Goal: Task Accomplishment & Management: Complete application form

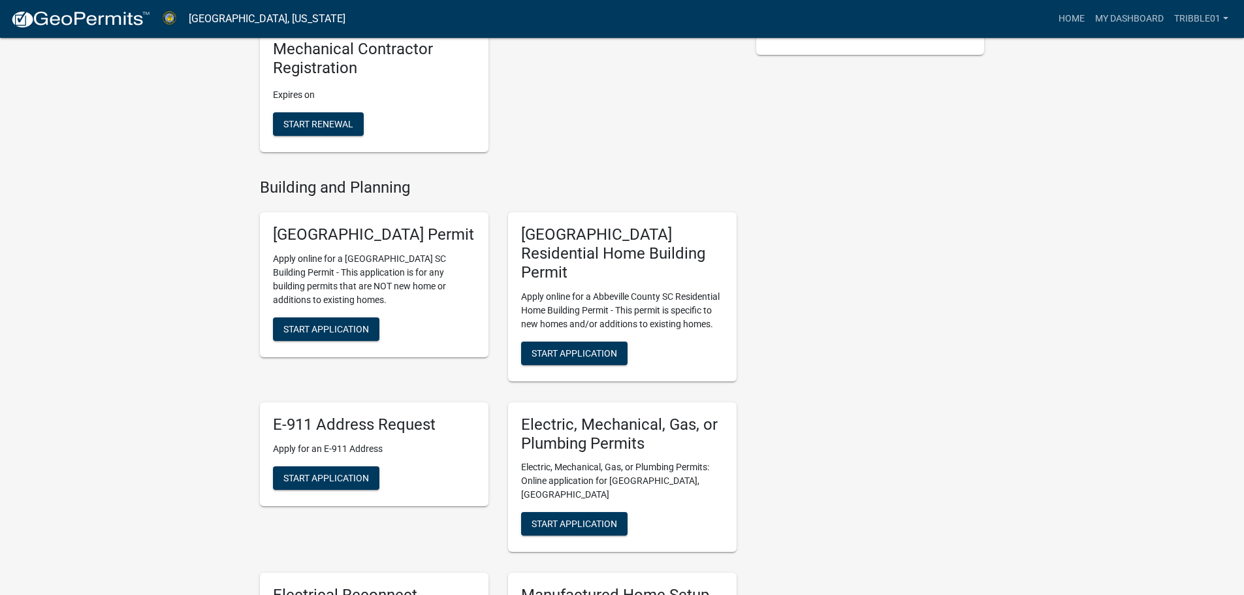
scroll to position [392, 0]
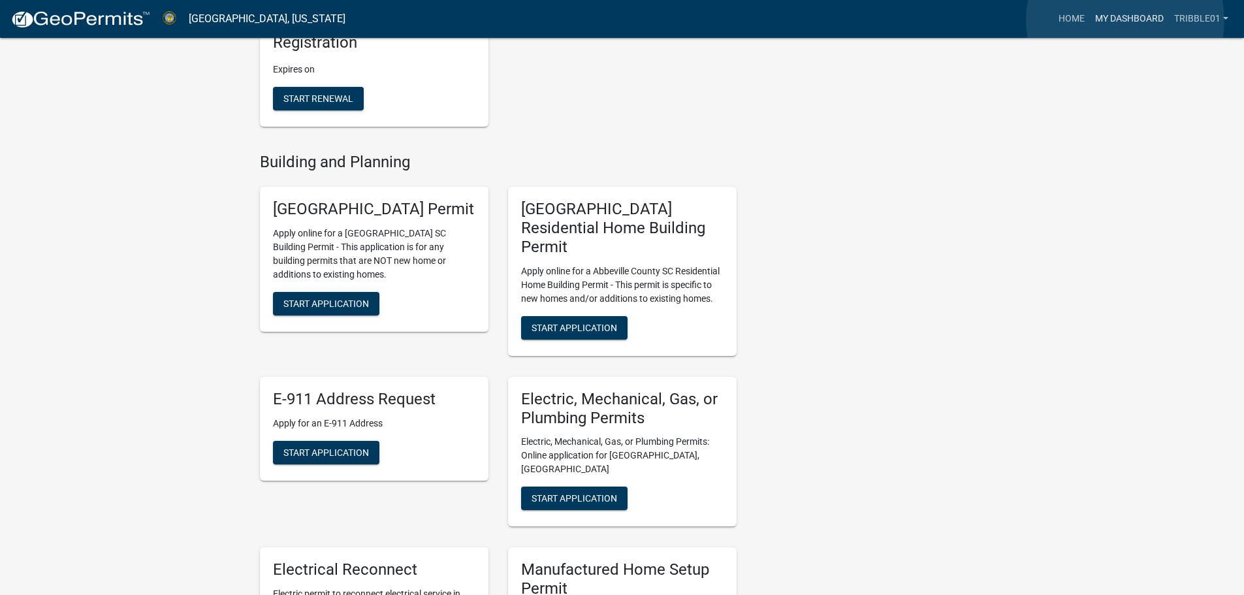
click at [1125, 20] on link "My Dashboard" at bounding box center [1129, 19] width 79 height 25
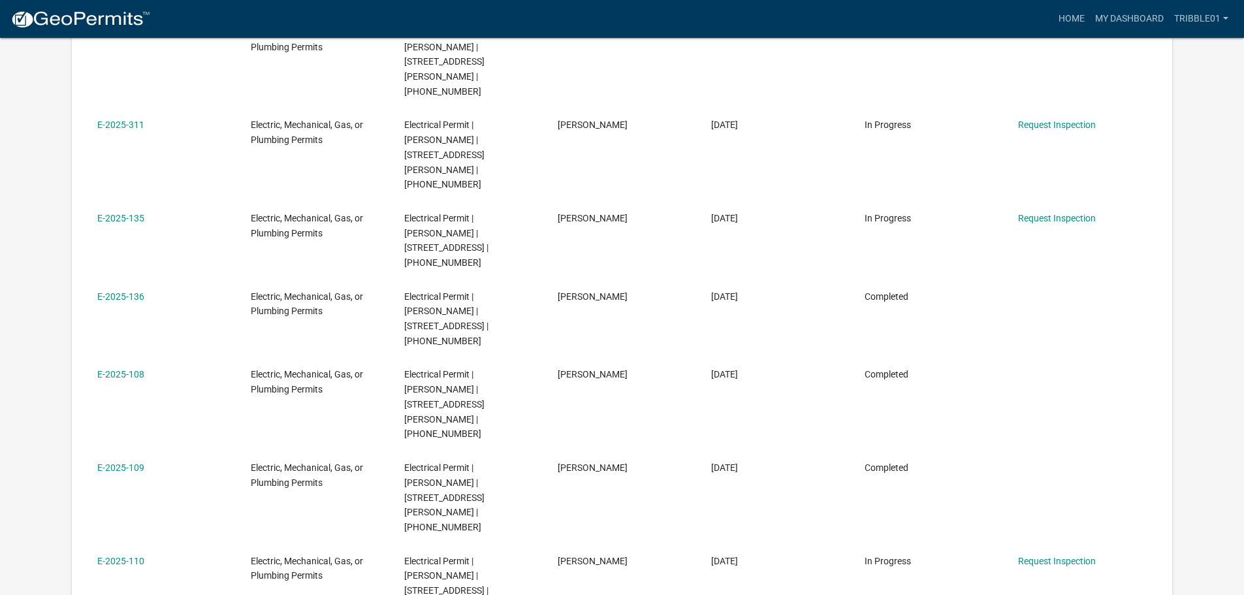
scroll to position [560, 0]
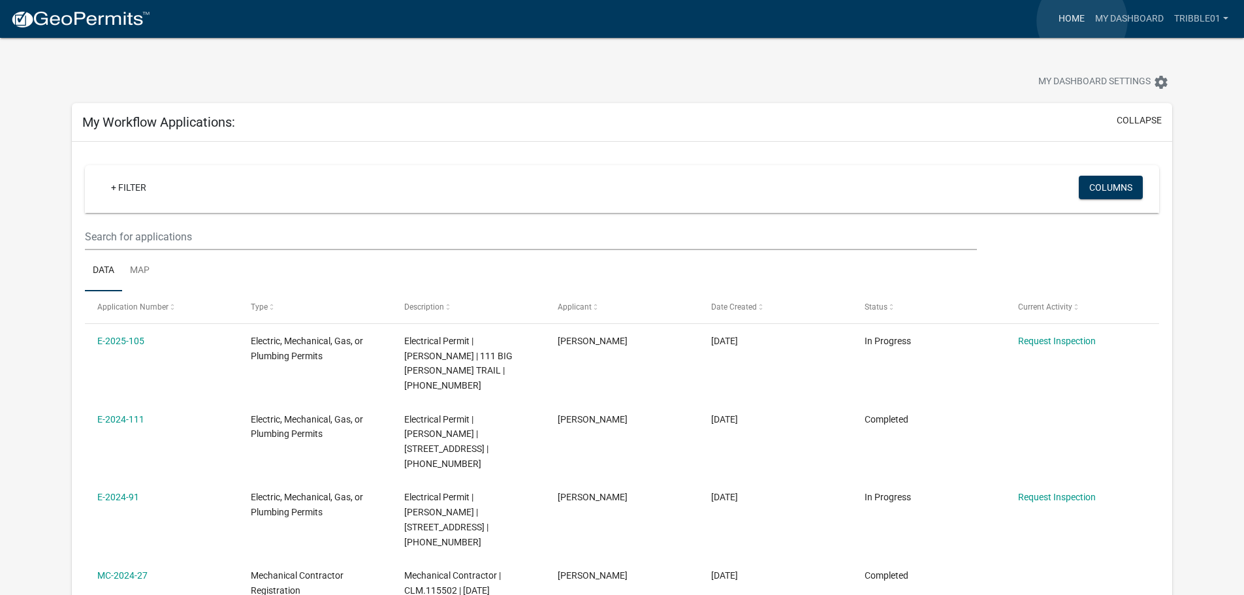
click at [1082, 21] on link "Home" at bounding box center [1071, 19] width 37 height 25
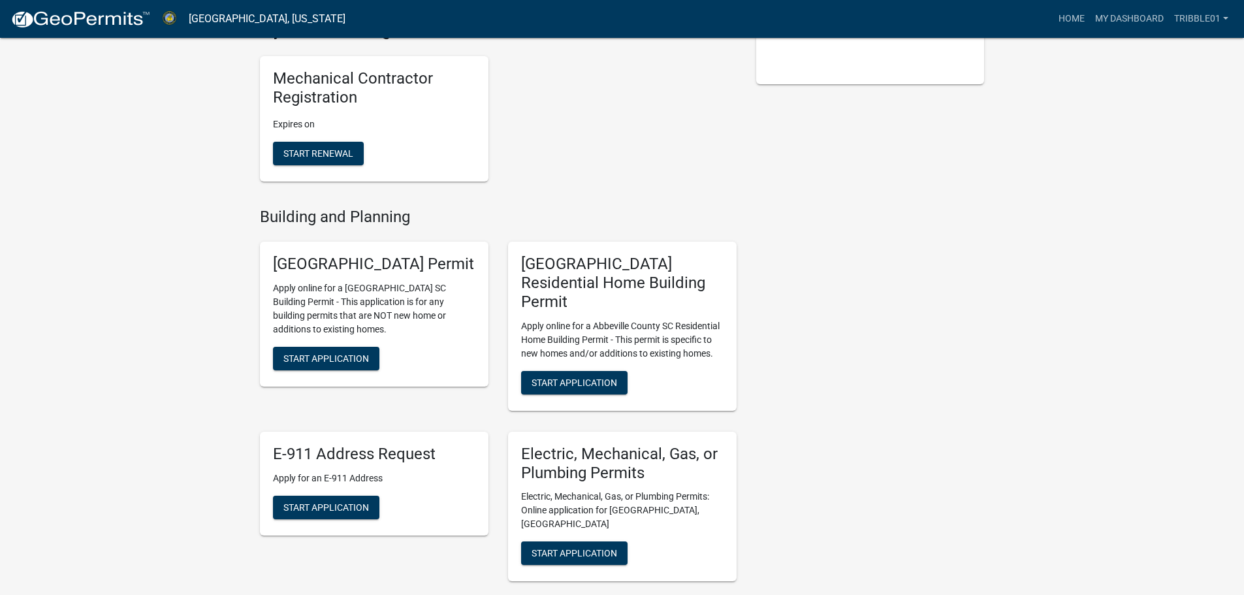
scroll to position [392, 0]
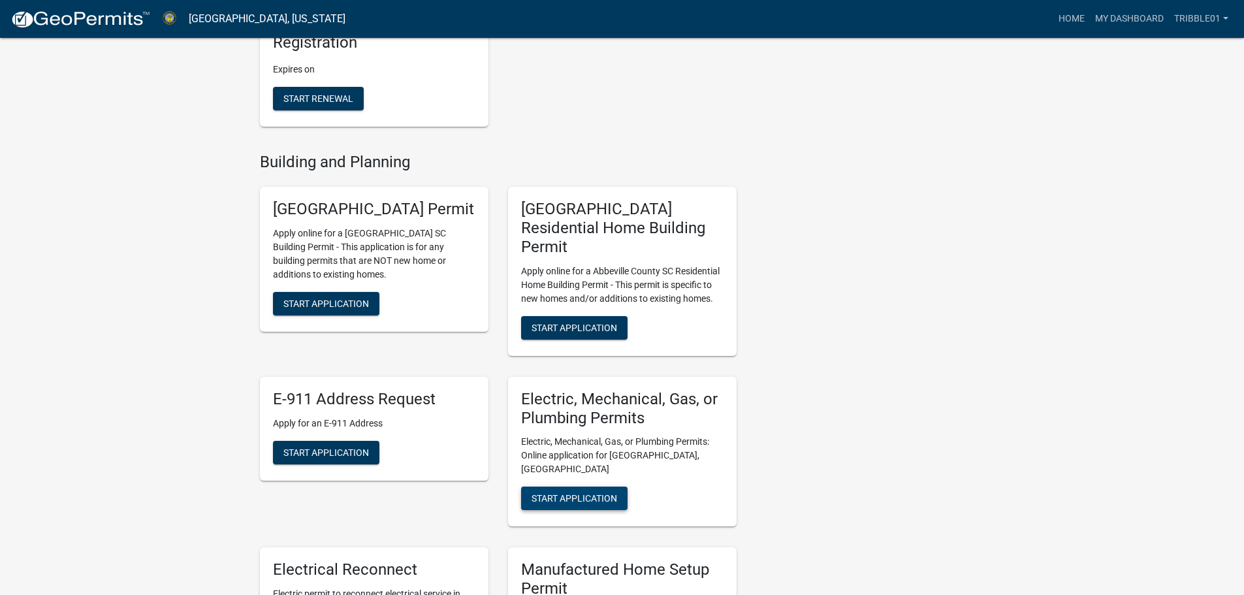
click at [572, 486] on button "Start Application" at bounding box center [574, 498] width 106 height 24
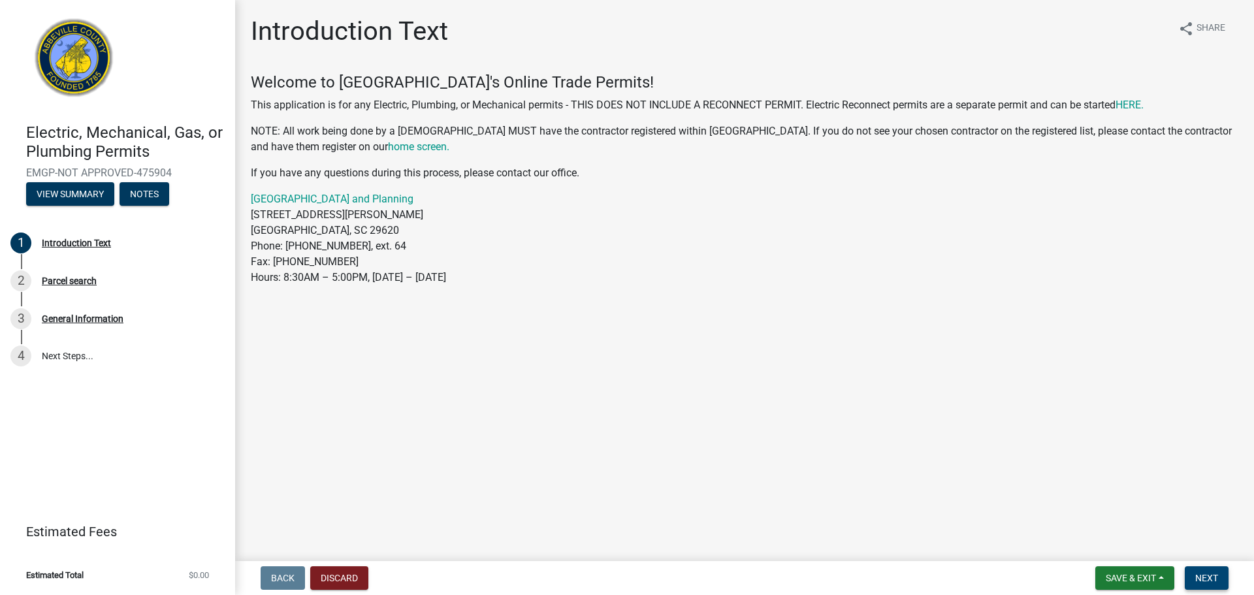
click at [1214, 578] on span "Next" at bounding box center [1206, 578] width 23 height 10
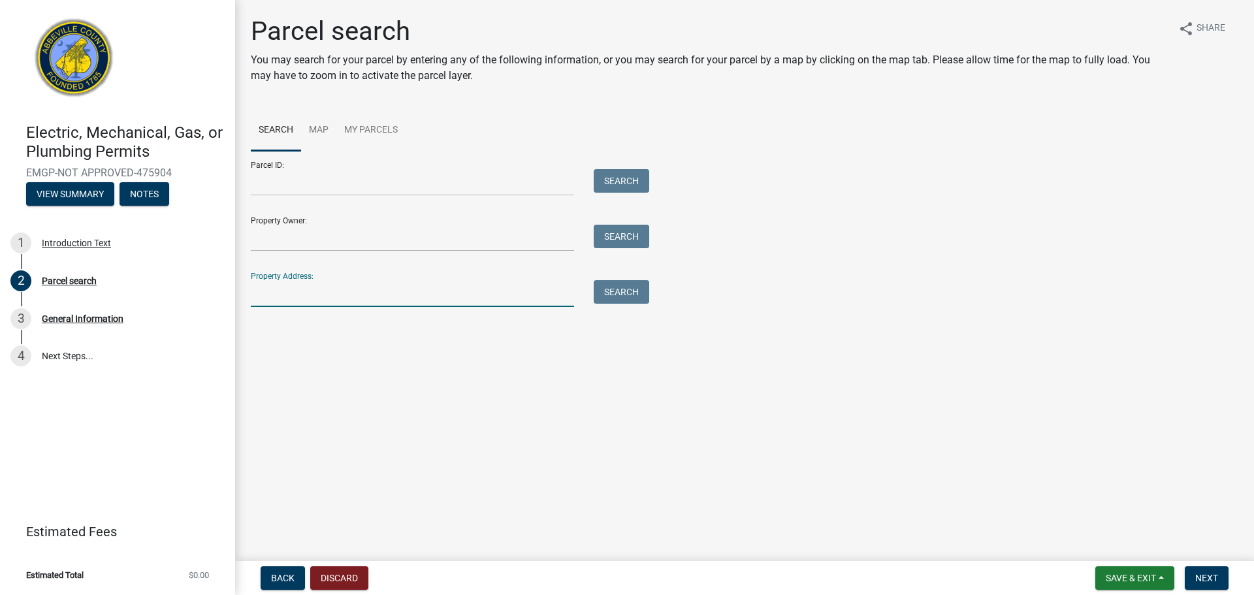
click at [331, 294] on input "Property Address:" at bounding box center [412, 293] width 323 height 27
type input "478 oakmonte"
click at [624, 294] on button "Search" at bounding box center [621, 292] width 55 height 24
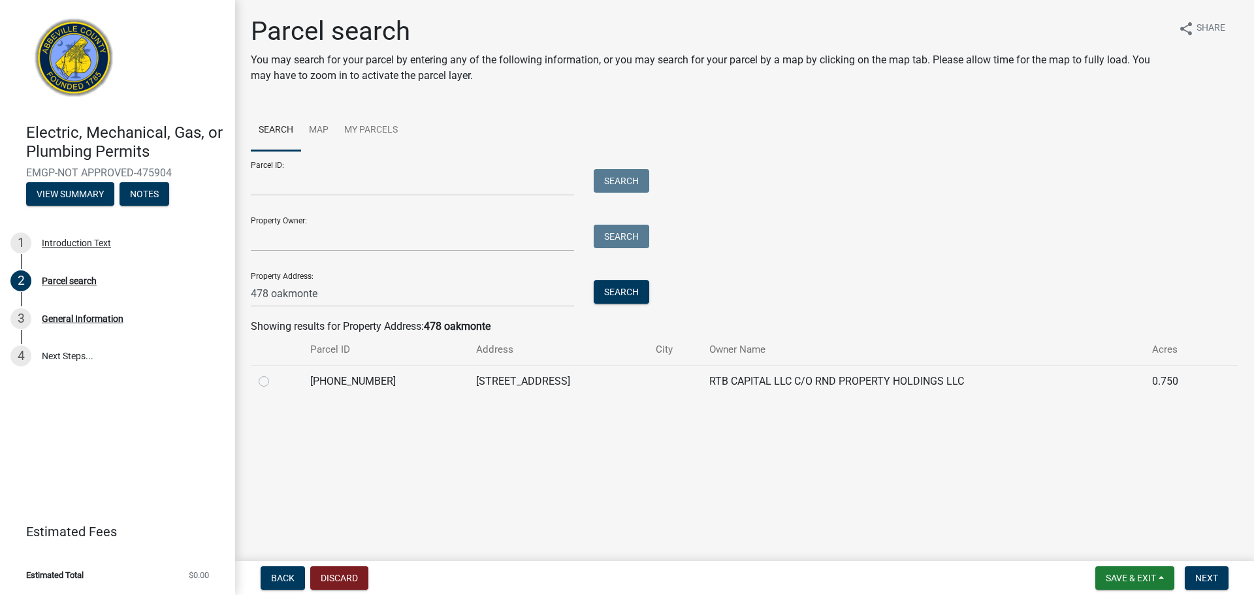
click at [270, 378] on div at bounding box center [277, 381] width 36 height 16
click at [274, 373] on label at bounding box center [274, 373] width 0 height 0
click at [274, 382] on input "radio" at bounding box center [278, 377] width 8 height 8
radio input "true"
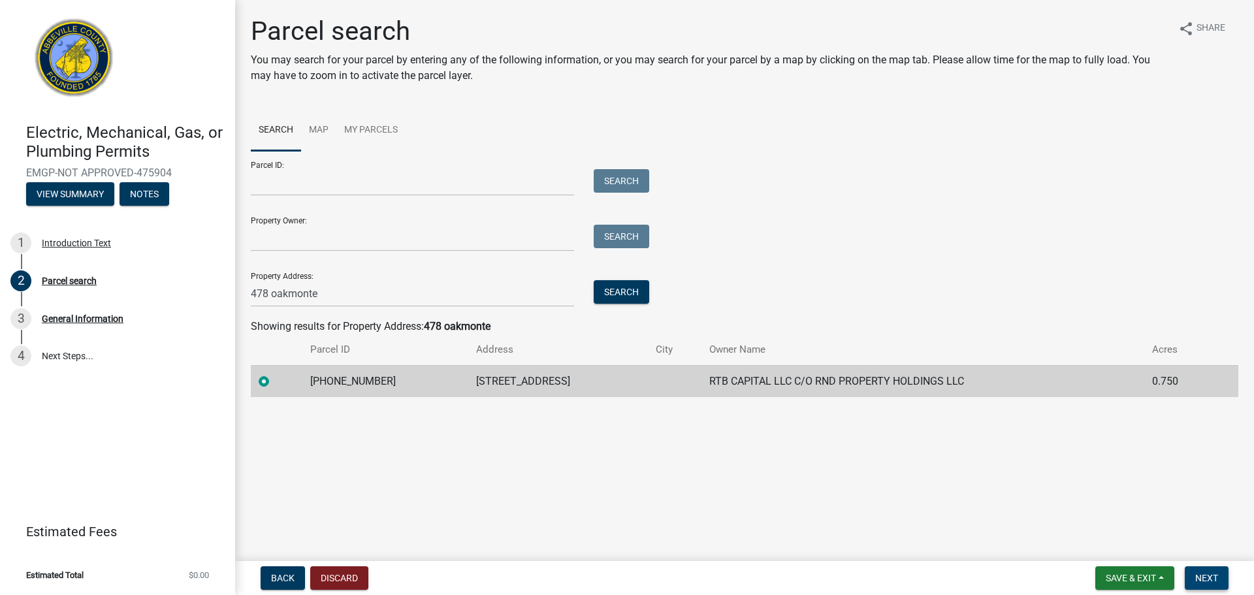
click at [1214, 577] on span "Next" at bounding box center [1206, 578] width 23 height 10
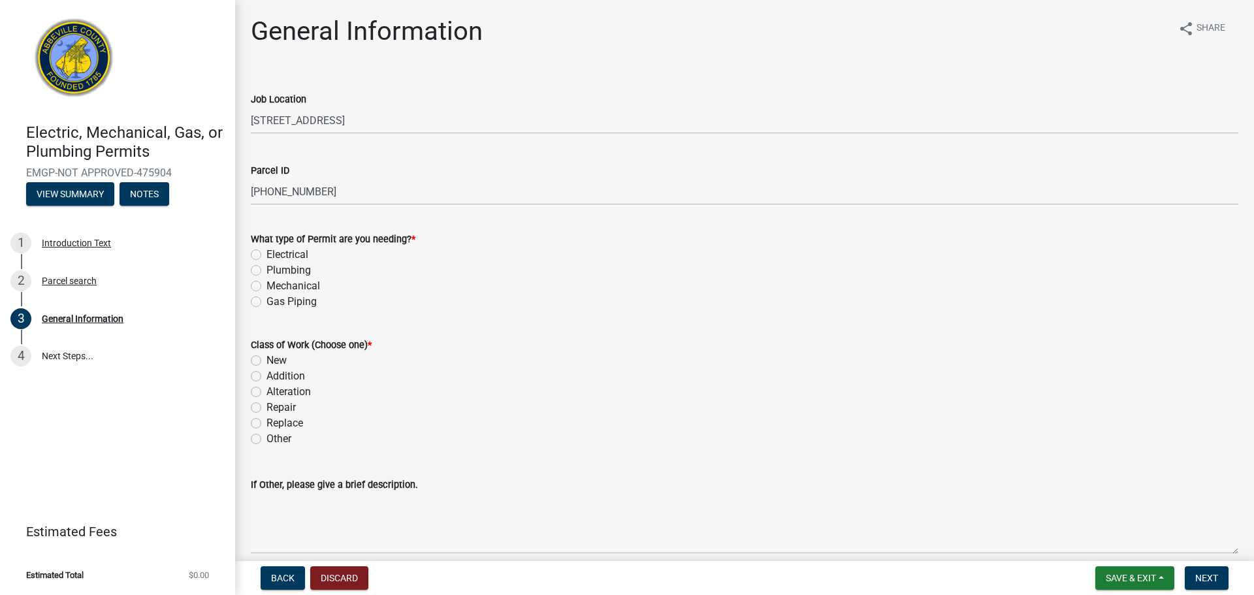
click at [266, 252] on label "Electrical" at bounding box center [287, 255] width 42 height 16
click at [266, 252] on input "Electrical" at bounding box center [270, 251] width 8 height 8
radio input "true"
click at [266, 356] on label "New" at bounding box center [276, 361] width 20 height 16
click at [266, 356] on input "New" at bounding box center [270, 357] width 8 height 8
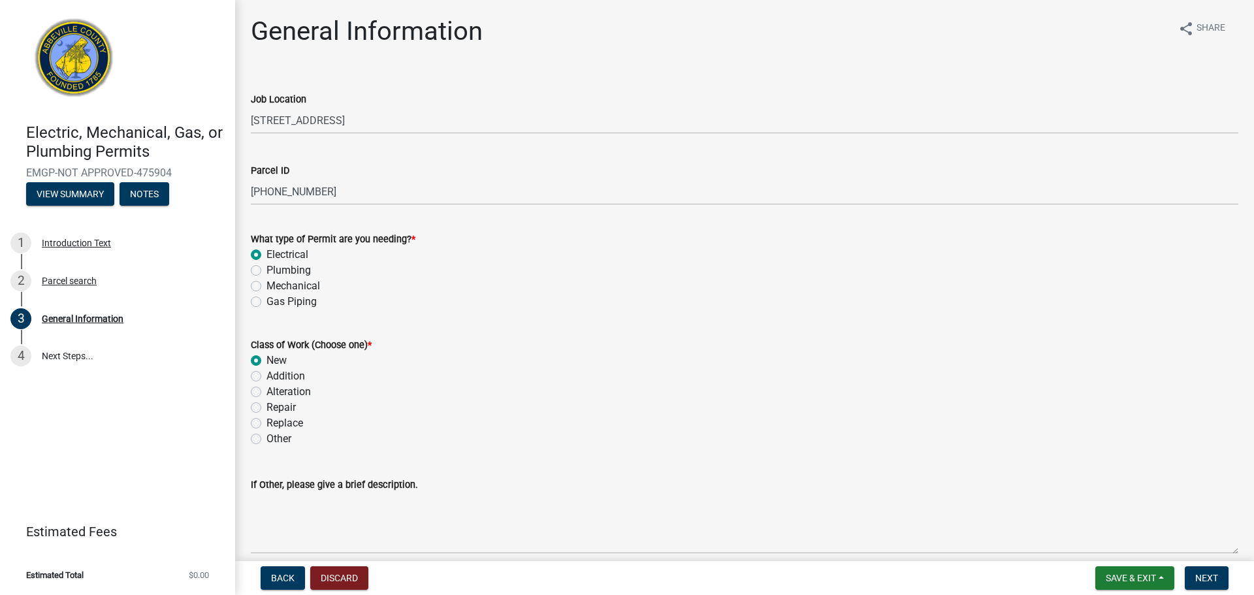
radio input "true"
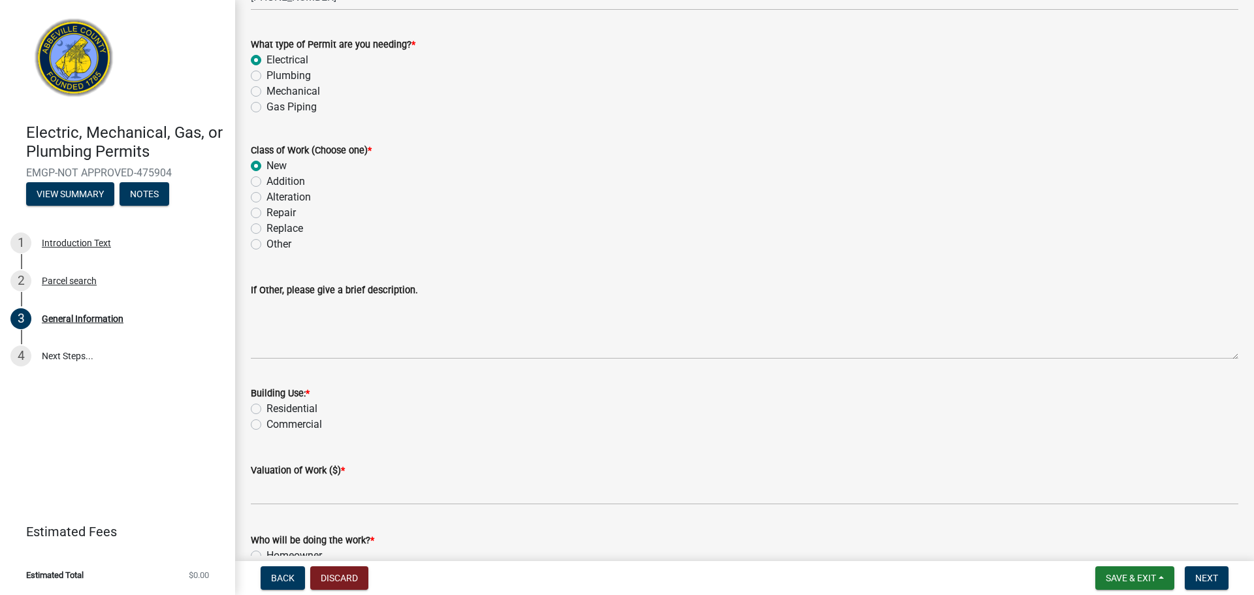
scroll to position [196, 0]
click at [266, 407] on label "Residential" at bounding box center [291, 408] width 51 height 16
click at [266, 407] on input "Residential" at bounding box center [270, 404] width 8 height 8
radio input "true"
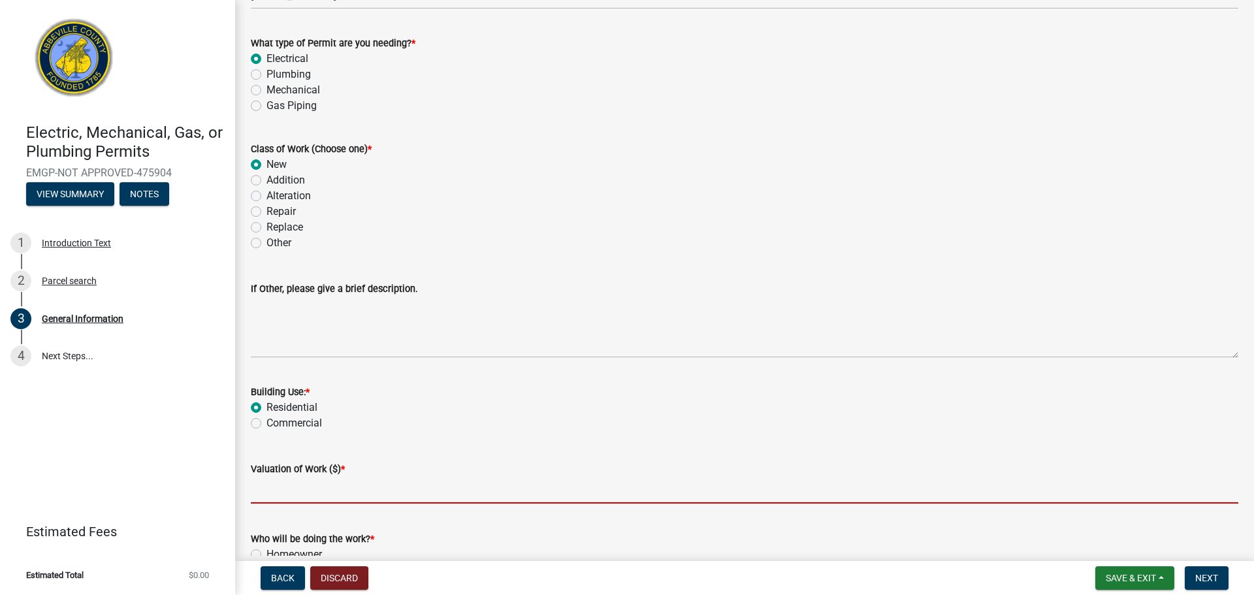
click at [302, 503] on input "text" at bounding box center [744, 490] width 987 height 27
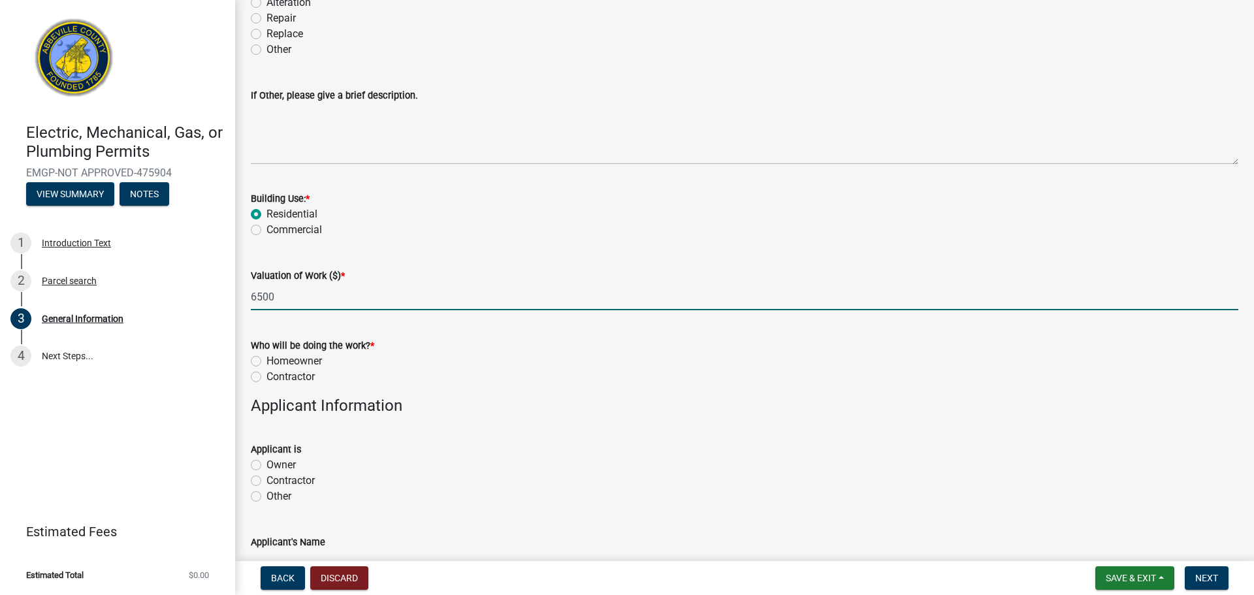
scroll to position [457, 0]
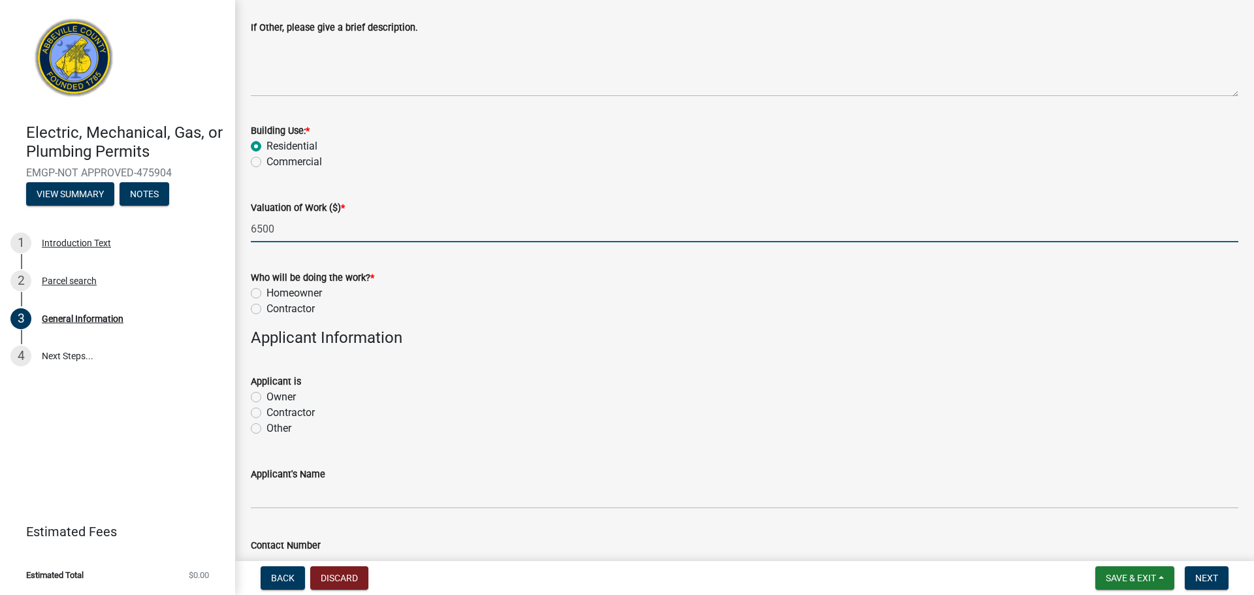
type input "6500"
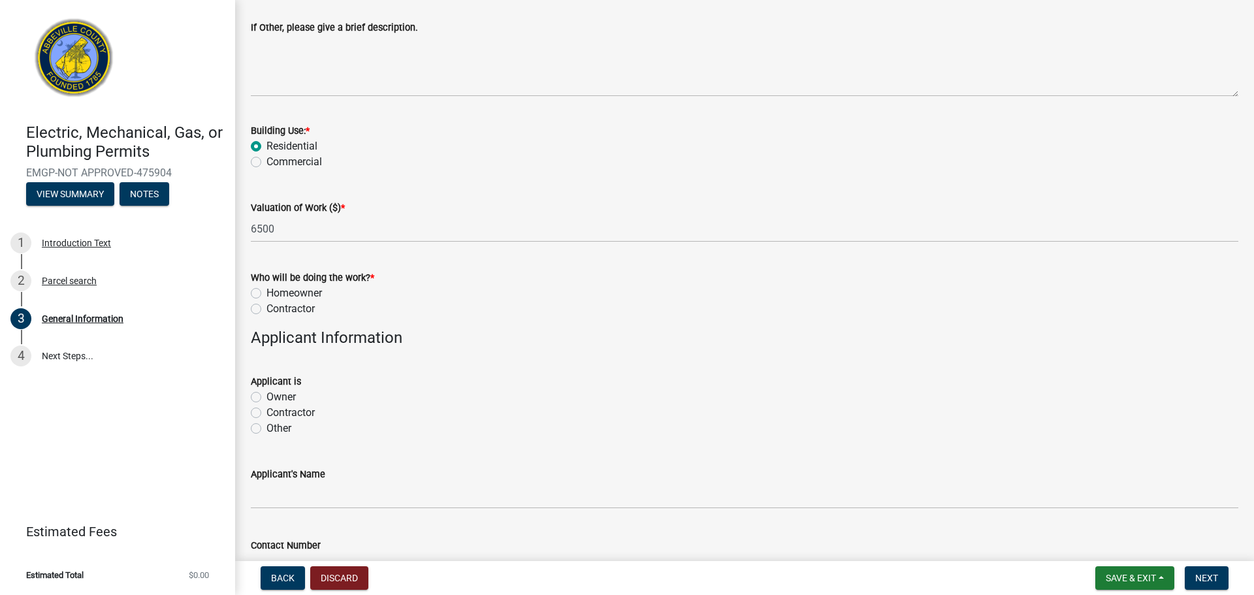
click at [266, 306] on label "Contractor" at bounding box center [290, 309] width 48 height 16
click at [266, 306] on input "Contractor" at bounding box center [270, 305] width 8 height 8
radio input "true"
click at [266, 415] on label "Contractor" at bounding box center [290, 413] width 48 height 16
click at [266, 413] on input "Contractor" at bounding box center [270, 409] width 8 height 8
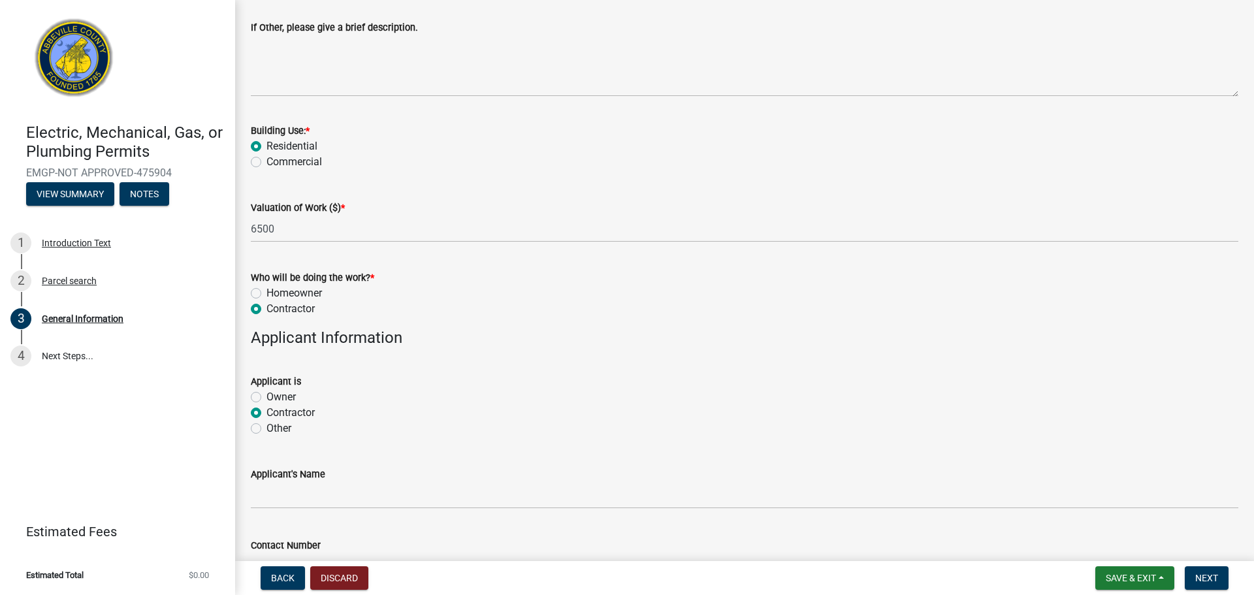
radio input "true"
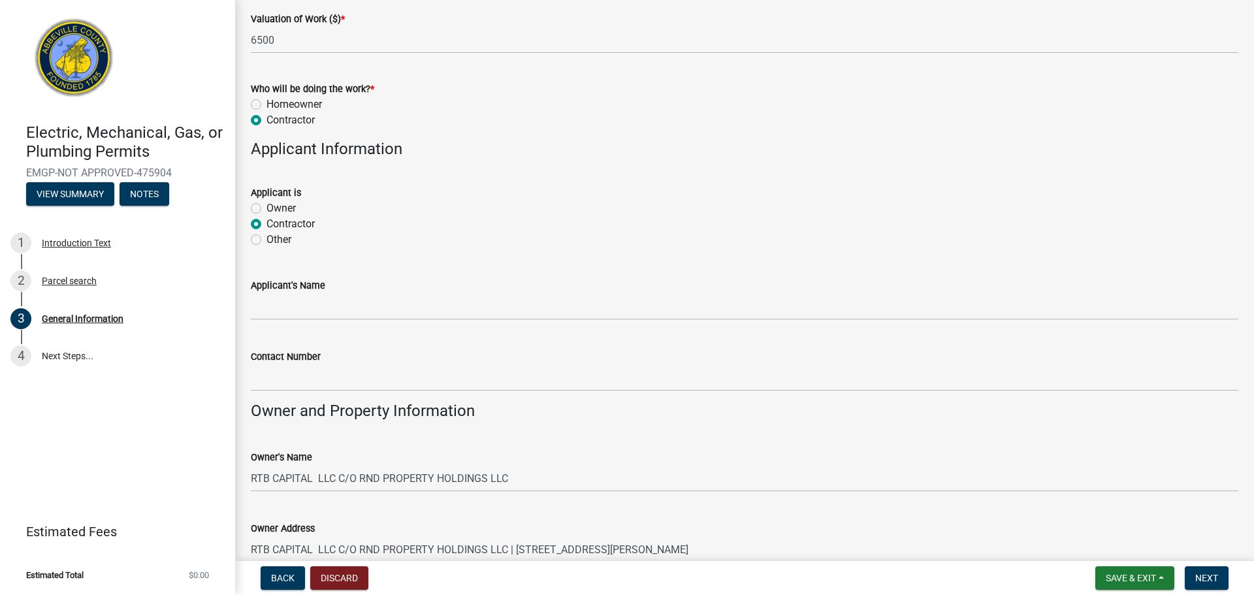
scroll to position [653, 0]
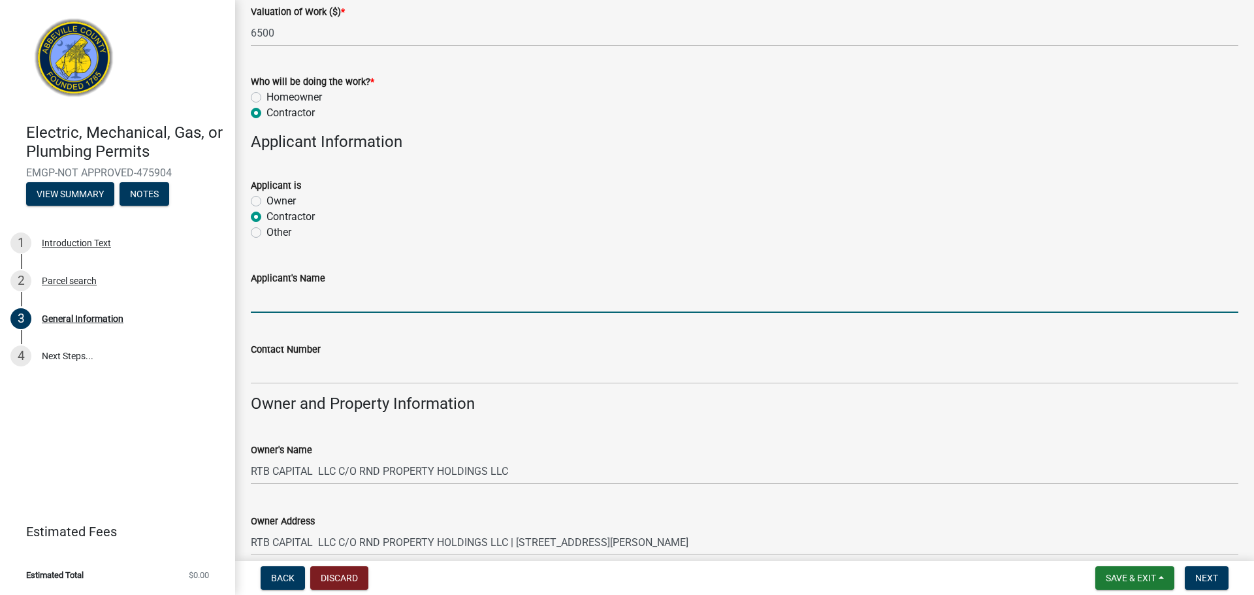
click at [348, 297] on input "Applicant's Name" at bounding box center [744, 299] width 987 height 27
type input "Timothy C Tribble"
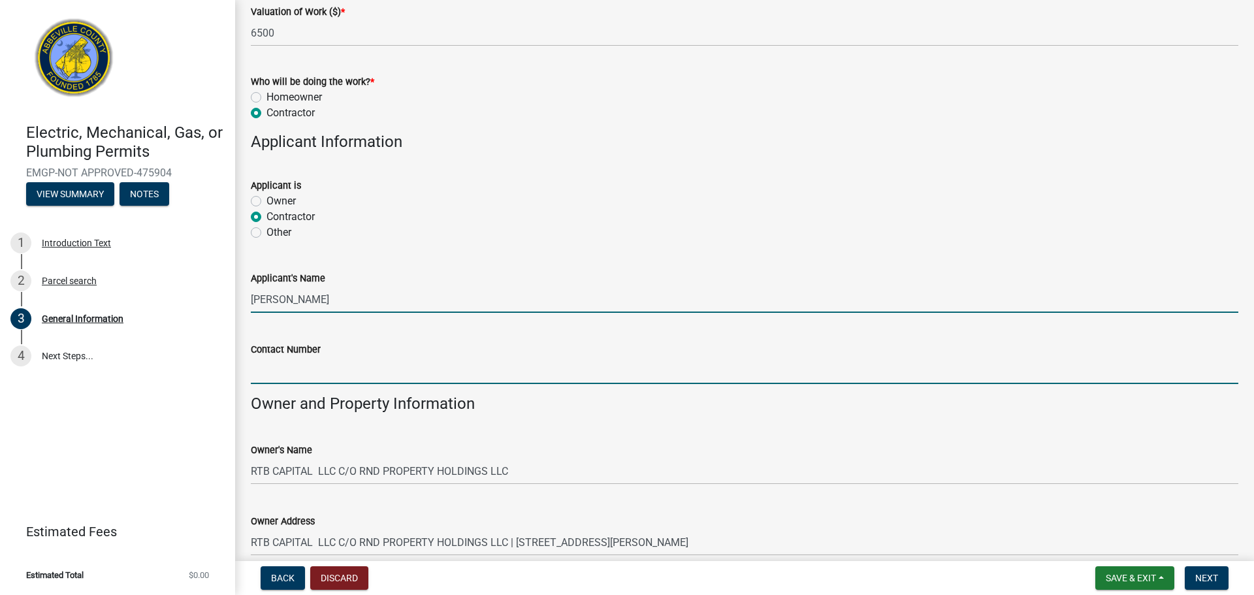
type input "7066991502"
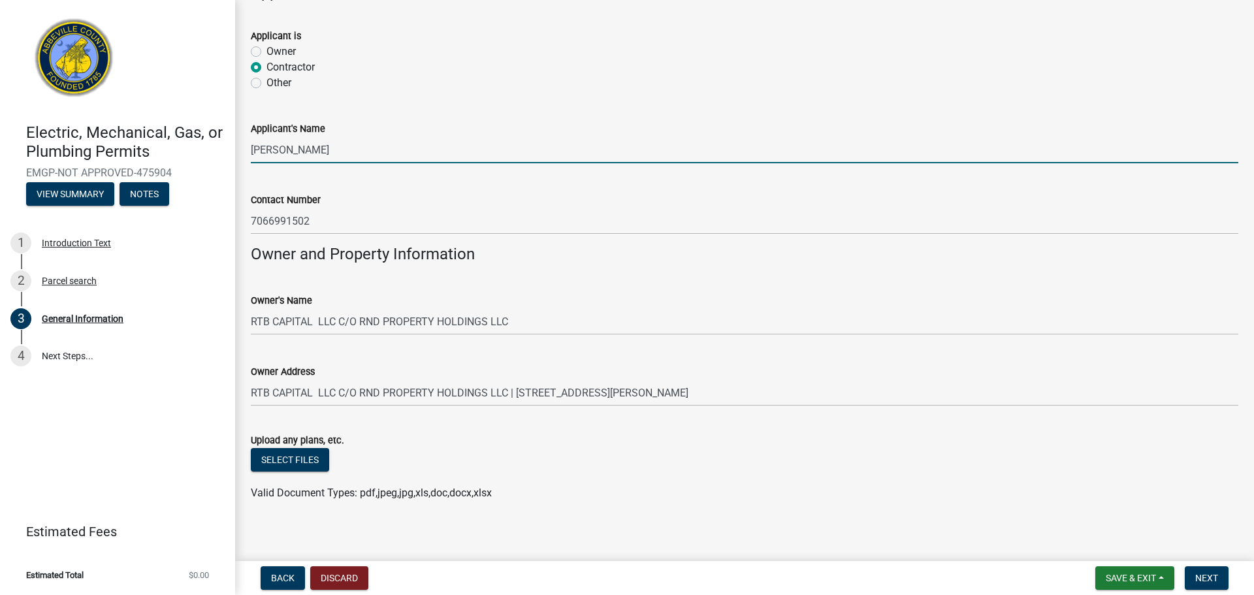
scroll to position [810, 0]
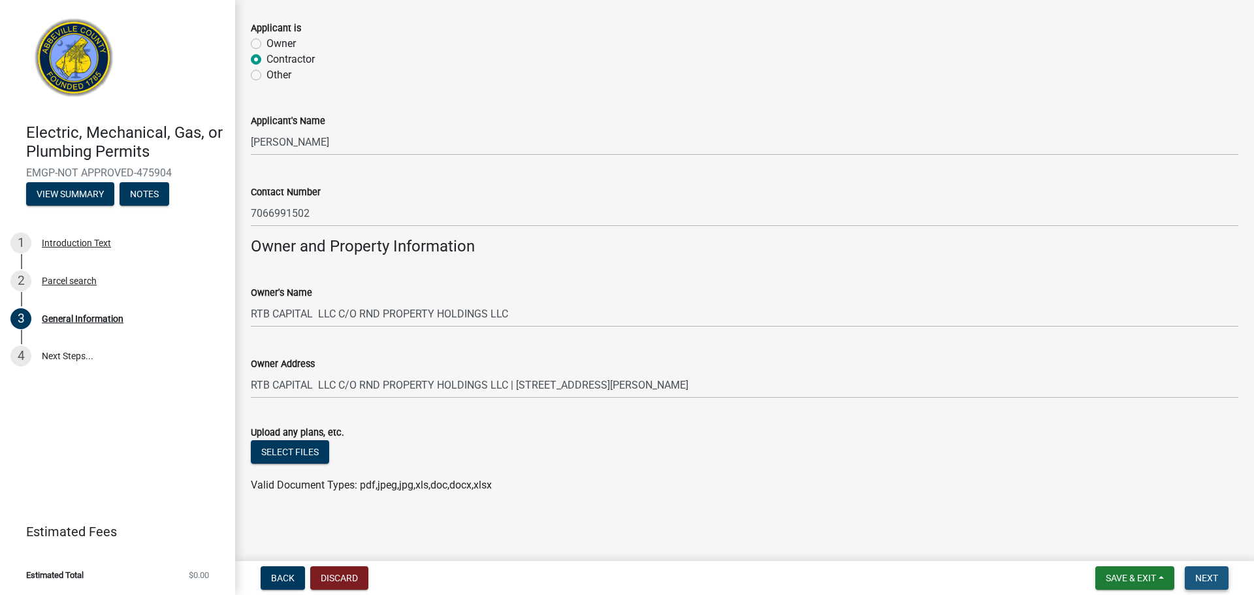
click at [1208, 578] on span "Next" at bounding box center [1206, 578] width 23 height 10
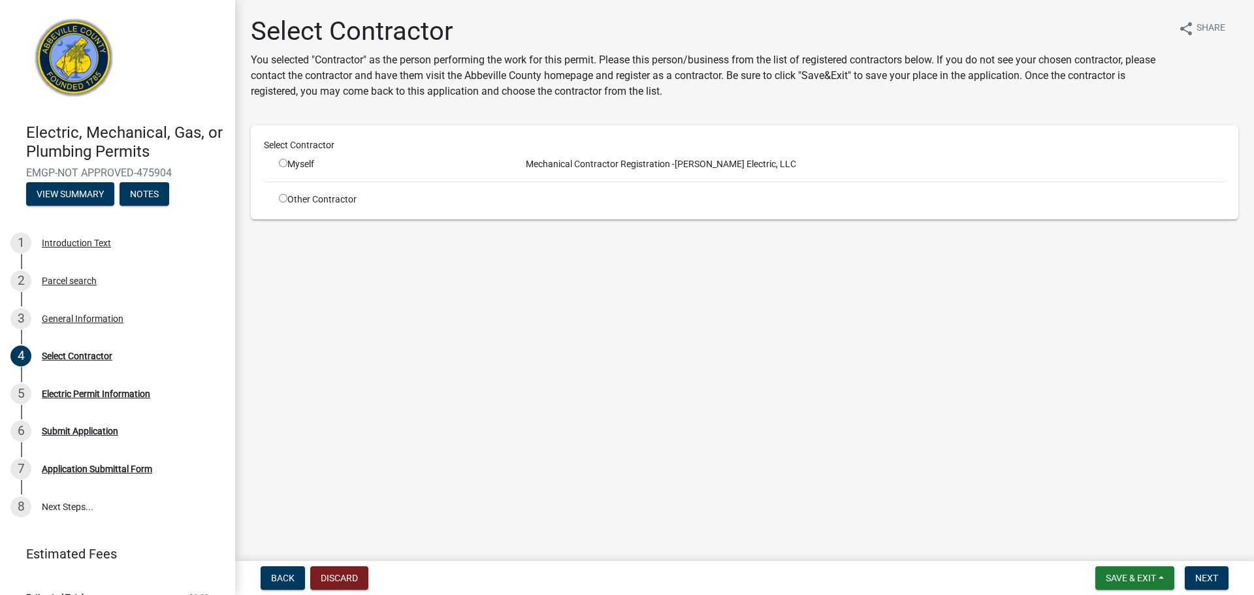
click at [283, 160] on input "radio" at bounding box center [283, 163] width 8 height 8
radio input "true"
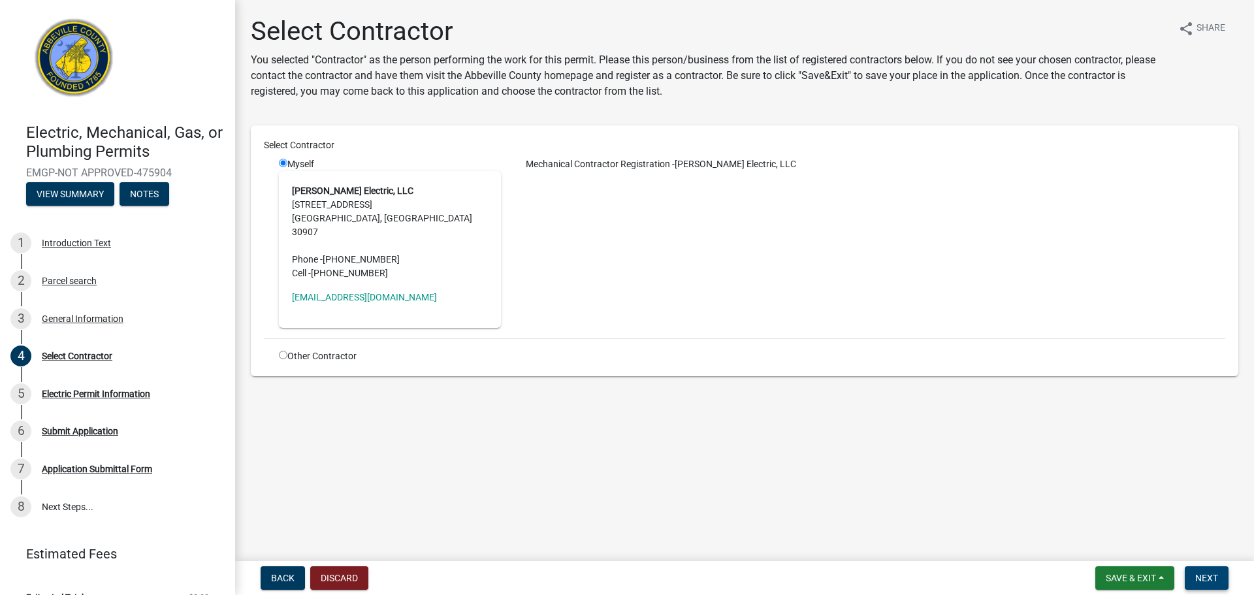
click at [1208, 569] on button "Next" at bounding box center [1206, 578] width 44 height 24
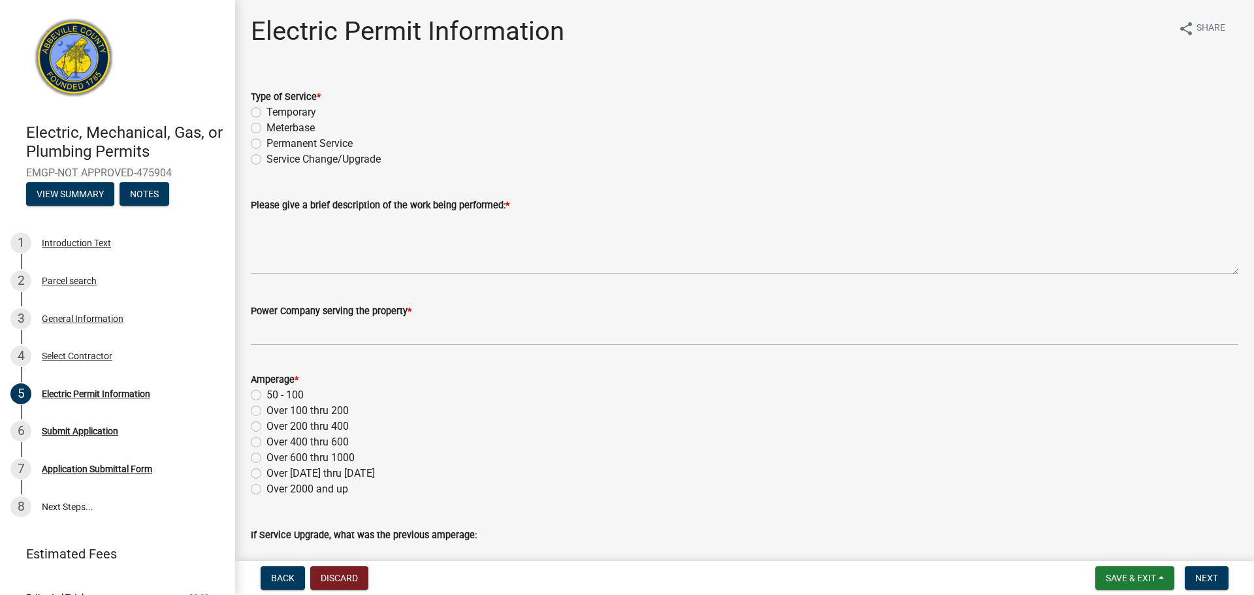
click at [261, 143] on div "Permanent Service" at bounding box center [744, 144] width 987 height 16
click at [266, 144] on label "Permanent Service" at bounding box center [309, 144] width 86 height 16
click at [266, 144] on input "Permanent Service" at bounding box center [270, 140] width 8 height 8
radio input "true"
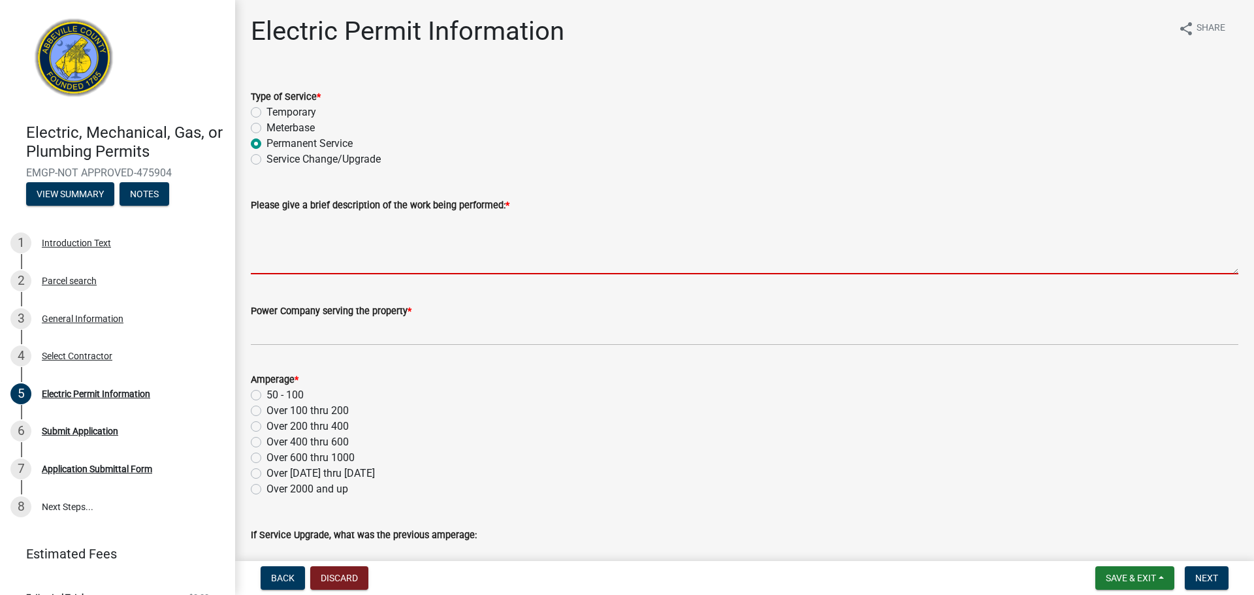
click at [304, 269] on textarea "Please give a brief description of the work being performed: *" at bounding box center [744, 243] width 987 height 61
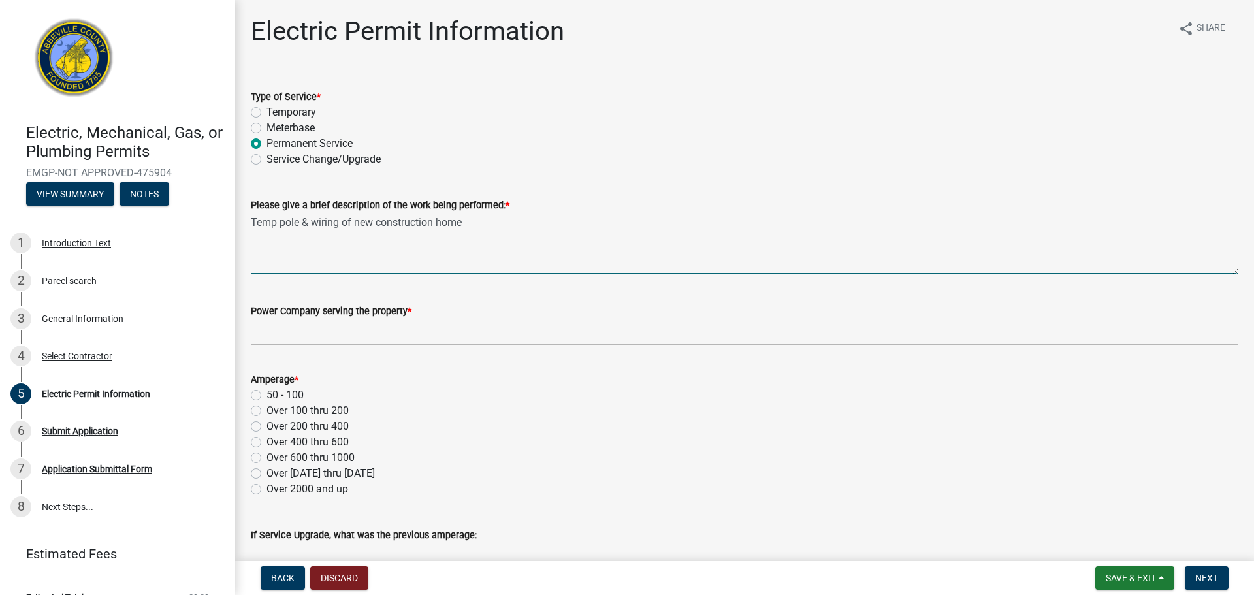
type textarea "Temp pole & wiring of new construction home"
drag, startPoint x: 341, startPoint y: 309, endPoint x: 341, endPoint y: 328, distance: 18.9
click at [341, 318] on div "Power Company serving the property *" at bounding box center [744, 311] width 987 height 16
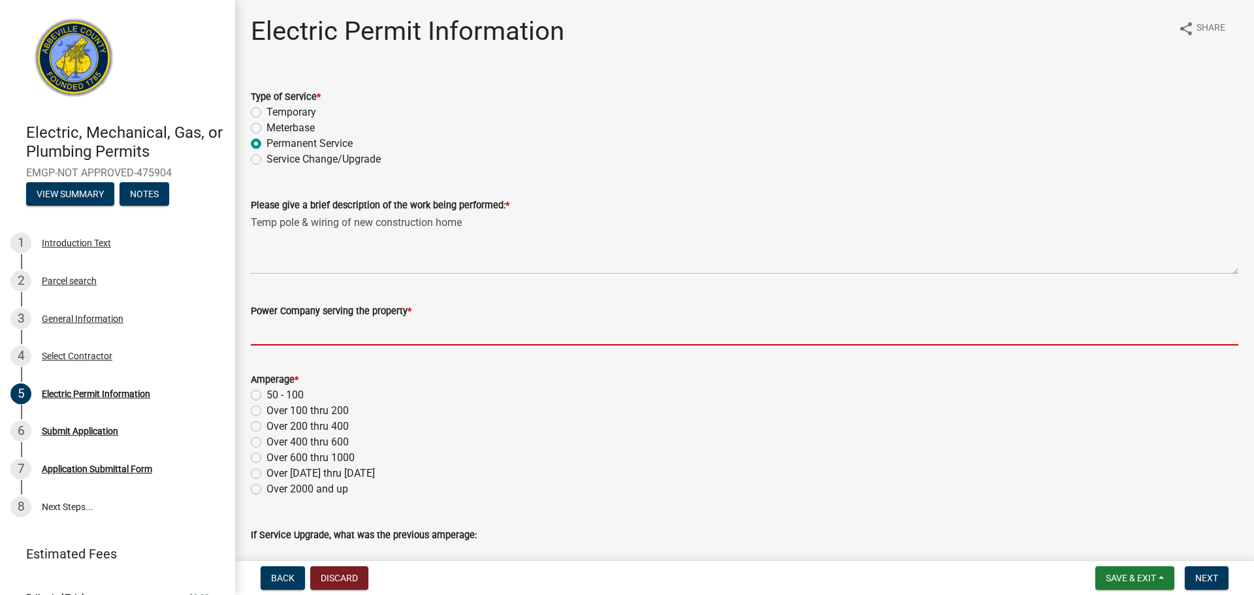
click at [341, 328] on input "Power Company serving the property *" at bounding box center [744, 332] width 987 height 27
type input "Duke or Abbeville Utilities"
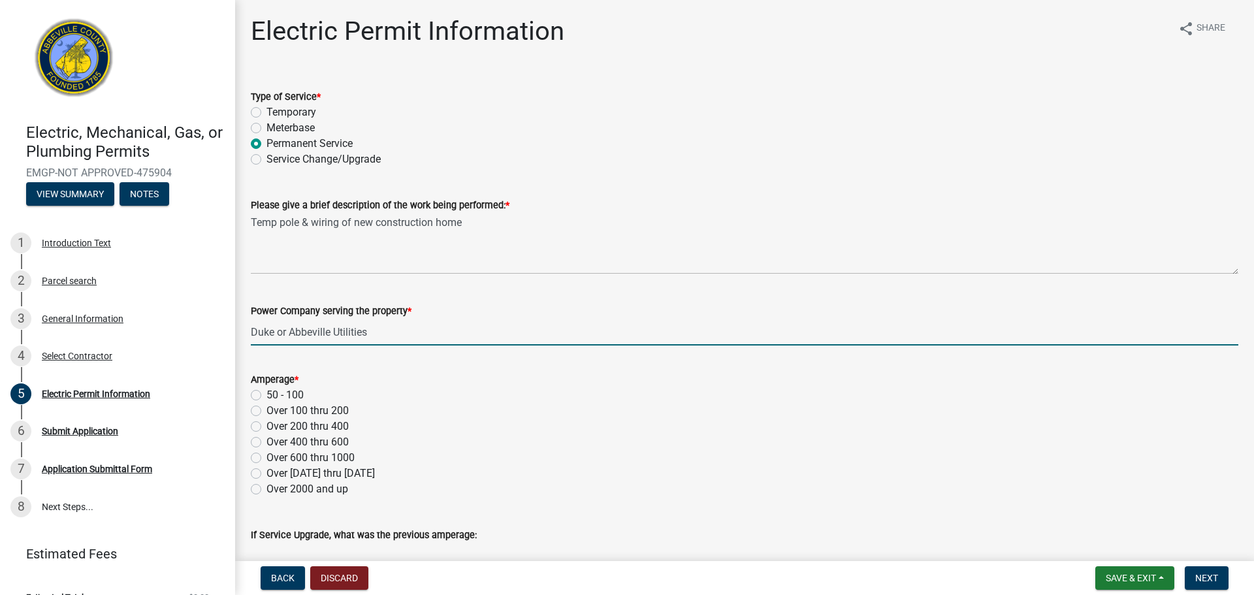
click at [353, 361] on form "Amperage * 50 - 100 Over 100 thru 200 Over 200 thru 400 Over 400 thru 600 Over …" at bounding box center [744, 426] width 987 height 141
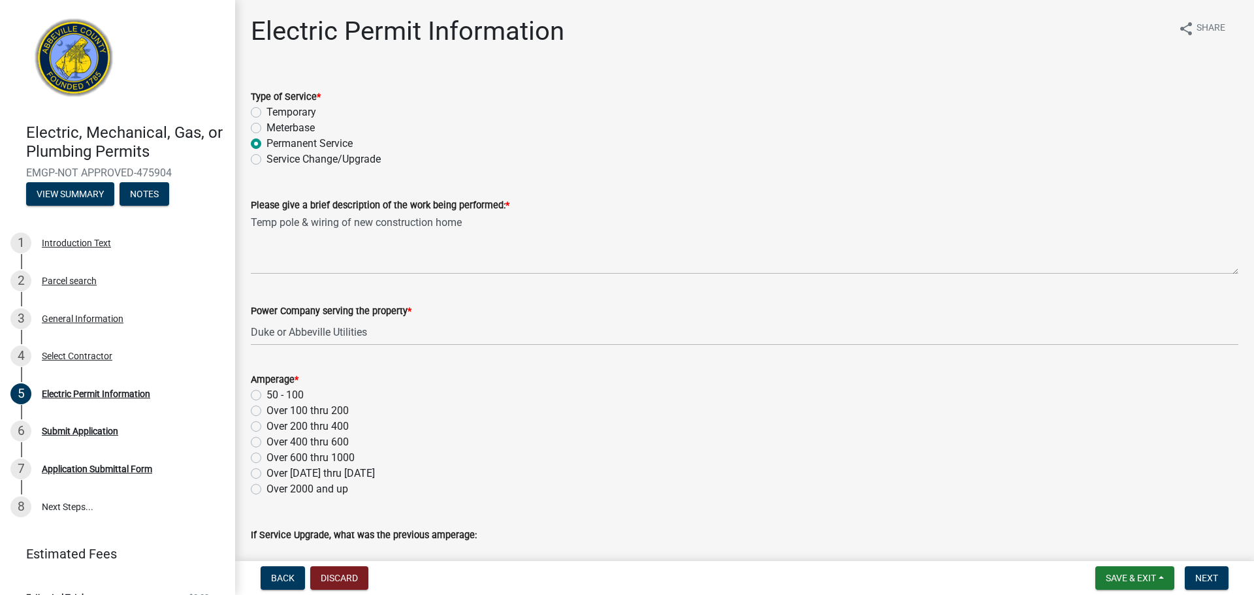
click at [266, 411] on label "Over 100 thru 200" at bounding box center [307, 411] width 82 height 16
click at [266, 411] on input "Over 100 thru 200" at bounding box center [270, 407] width 8 height 8
radio input "true"
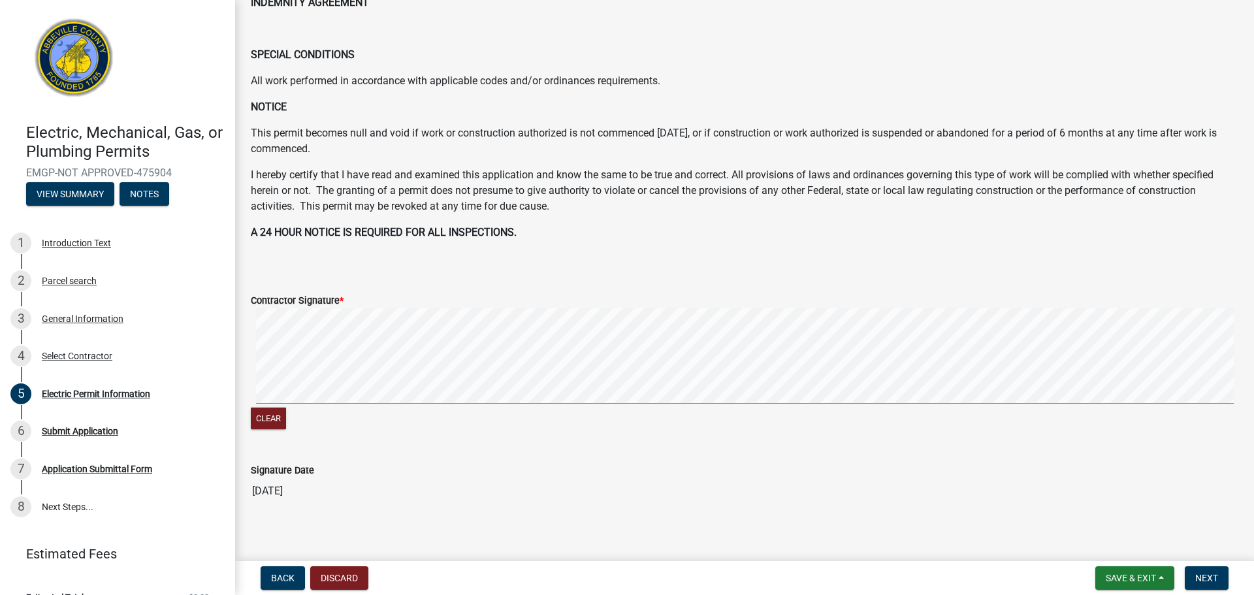
scroll to position [588, 0]
click at [1204, 563] on nav "Back Discard Save & Exit Save Save & Exit Next" at bounding box center [744, 578] width 1019 height 34
click at [1203, 573] on span "Next" at bounding box center [1206, 578] width 23 height 10
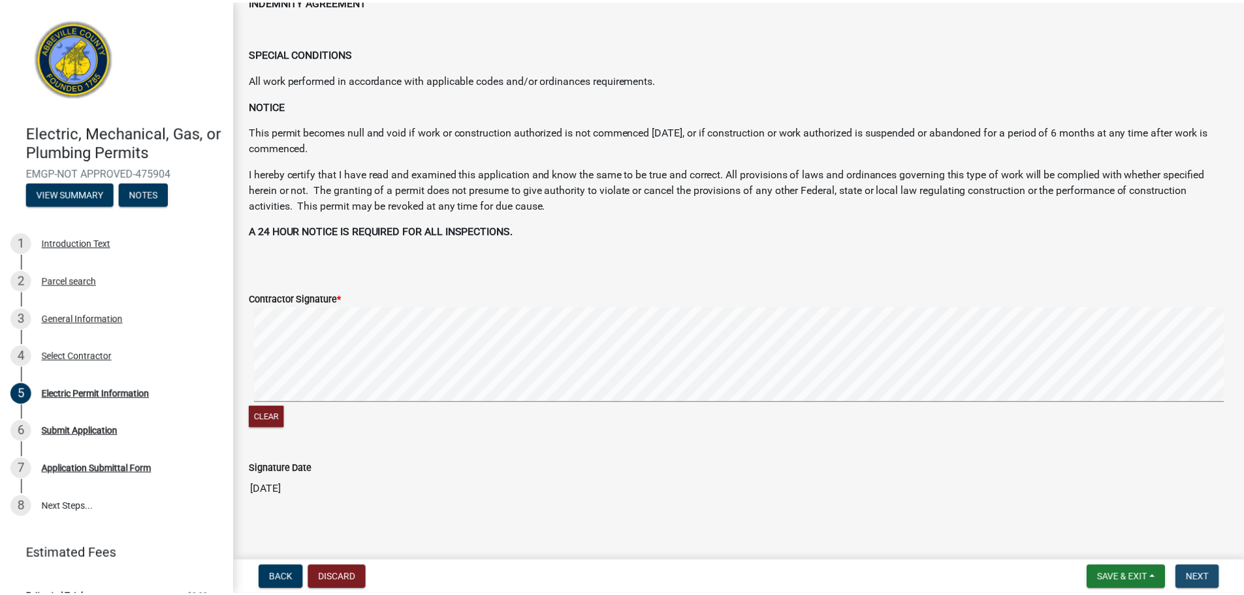
scroll to position [0, 0]
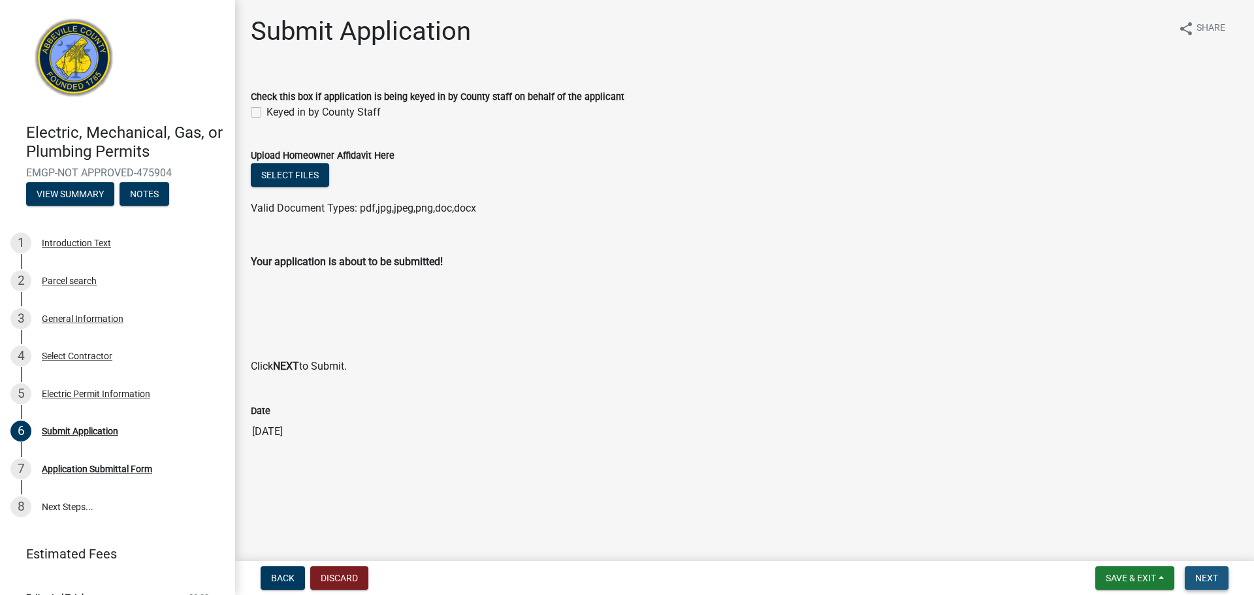
click at [1209, 577] on span "Next" at bounding box center [1206, 578] width 23 height 10
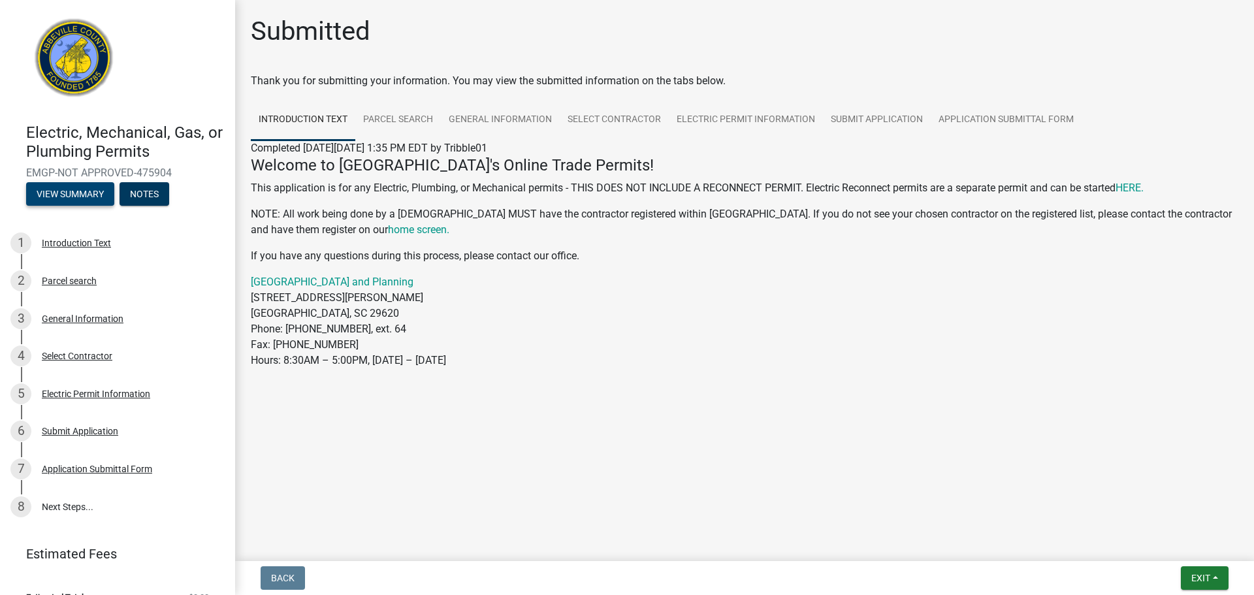
click at [92, 195] on button "View Summary" at bounding box center [70, 194] width 88 height 24
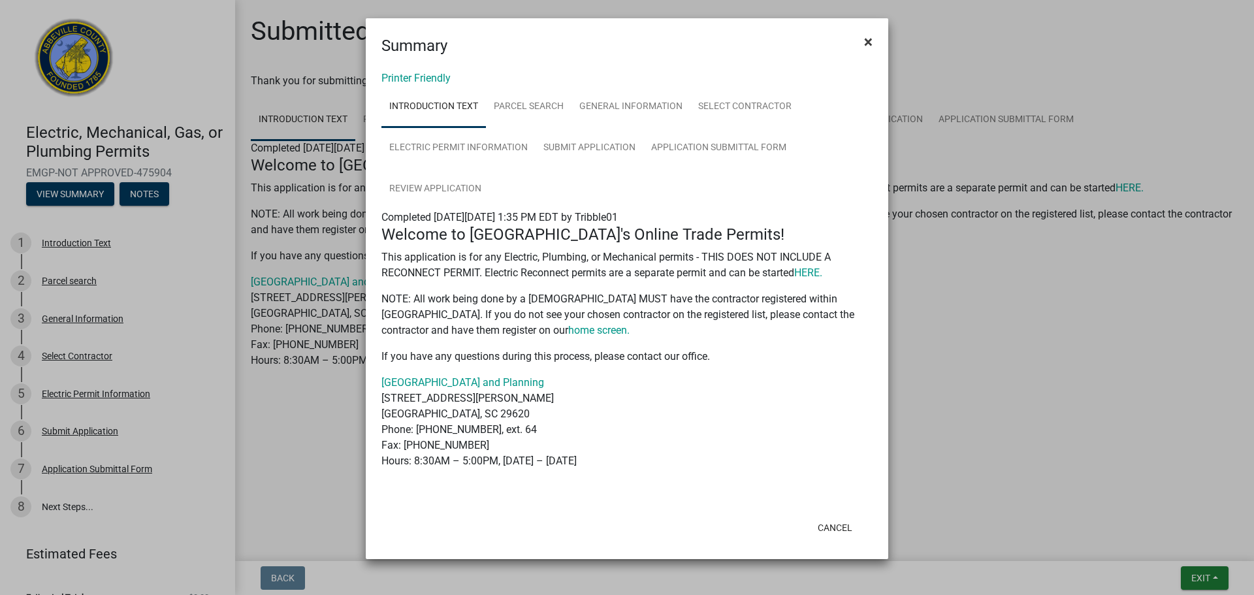
click at [868, 35] on span "×" at bounding box center [868, 42] width 8 height 18
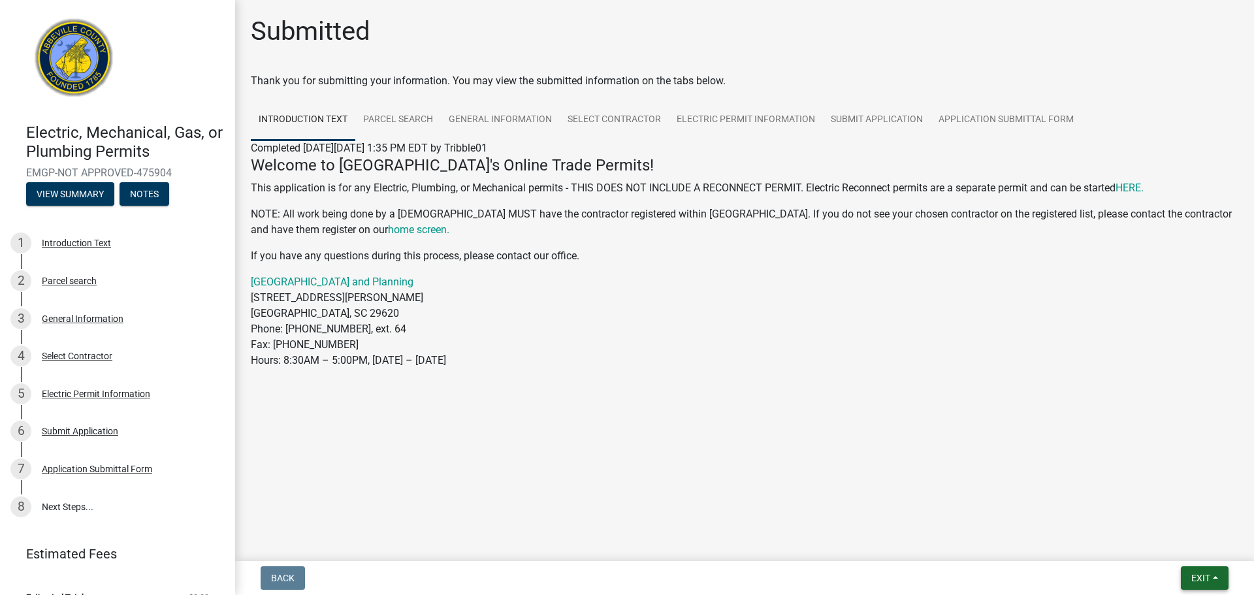
click at [1214, 575] on button "Exit" at bounding box center [1204, 578] width 48 height 24
click at [1156, 541] on button "Save & Exit" at bounding box center [1176, 543] width 104 height 31
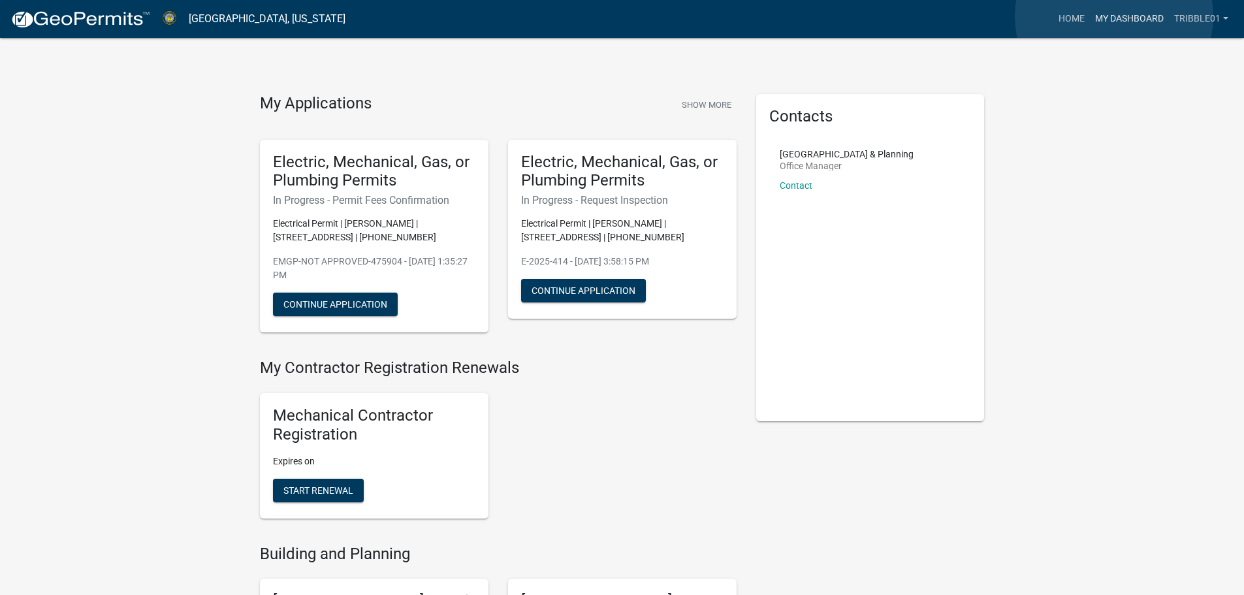
click at [1114, 16] on link "My Dashboard" at bounding box center [1129, 19] width 79 height 25
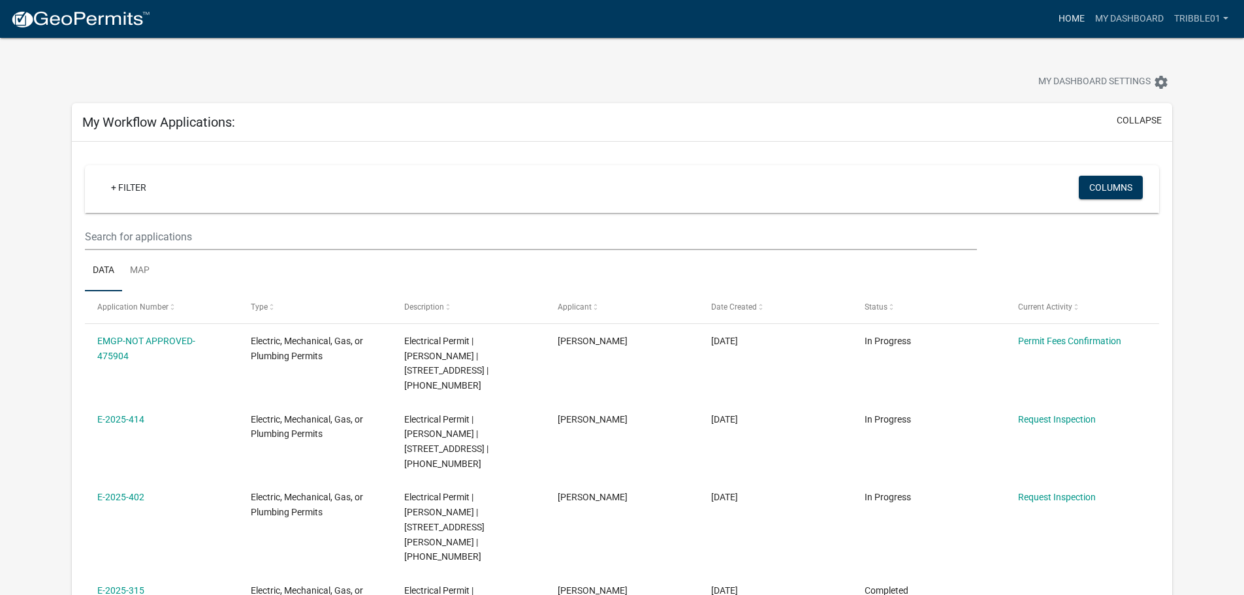
click at [1069, 16] on link "Home" at bounding box center [1071, 19] width 37 height 25
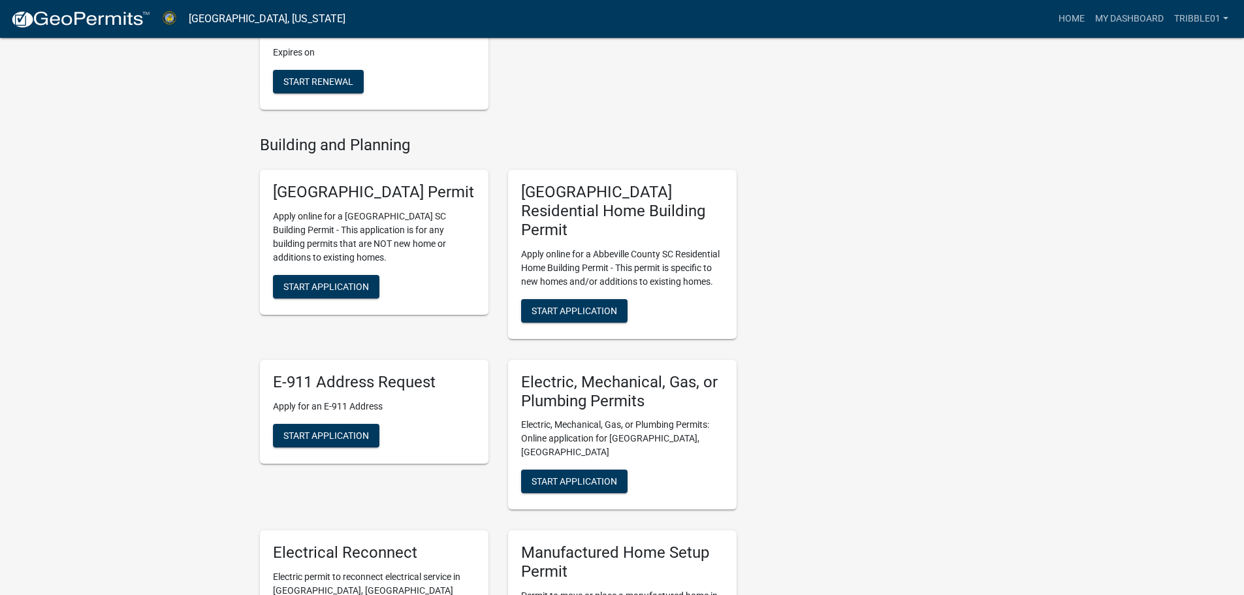
scroll to position [457, 0]
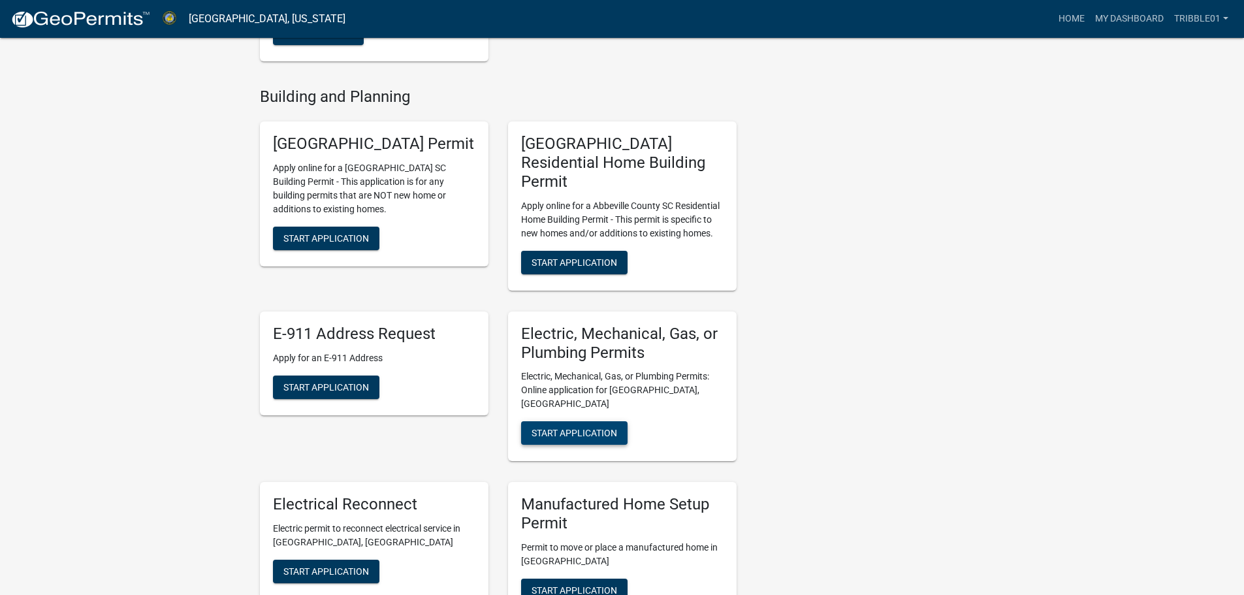
click at [571, 421] on button "Start Application" at bounding box center [574, 433] width 106 height 24
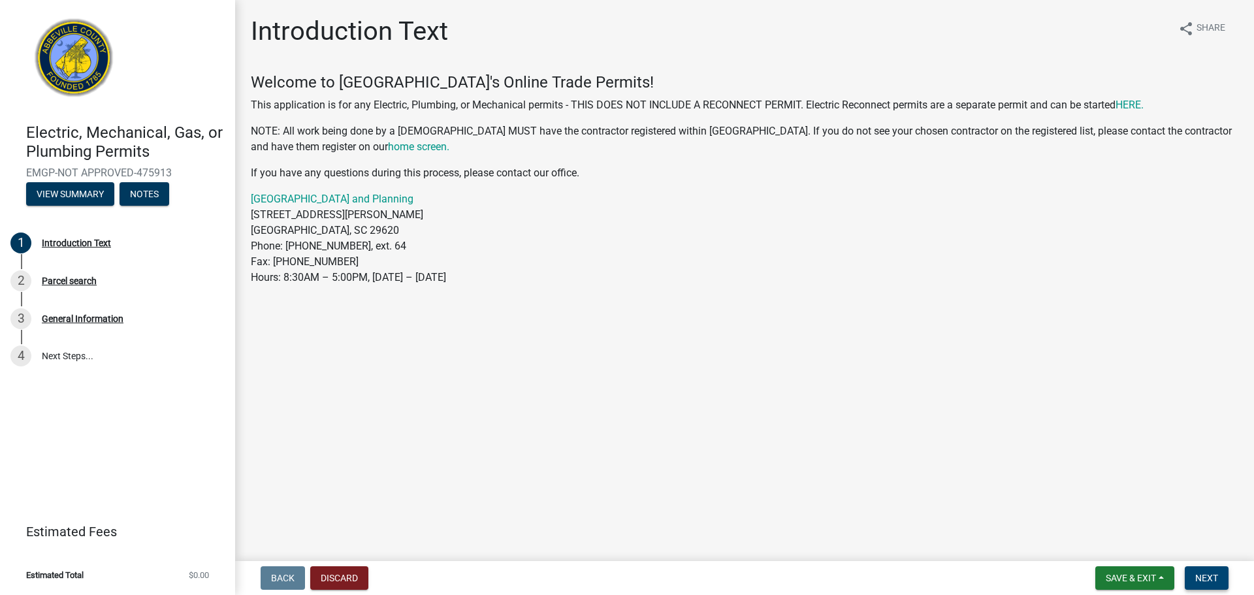
click at [1195, 578] on span "Next" at bounding box center [1206, 578] width 23 height 10
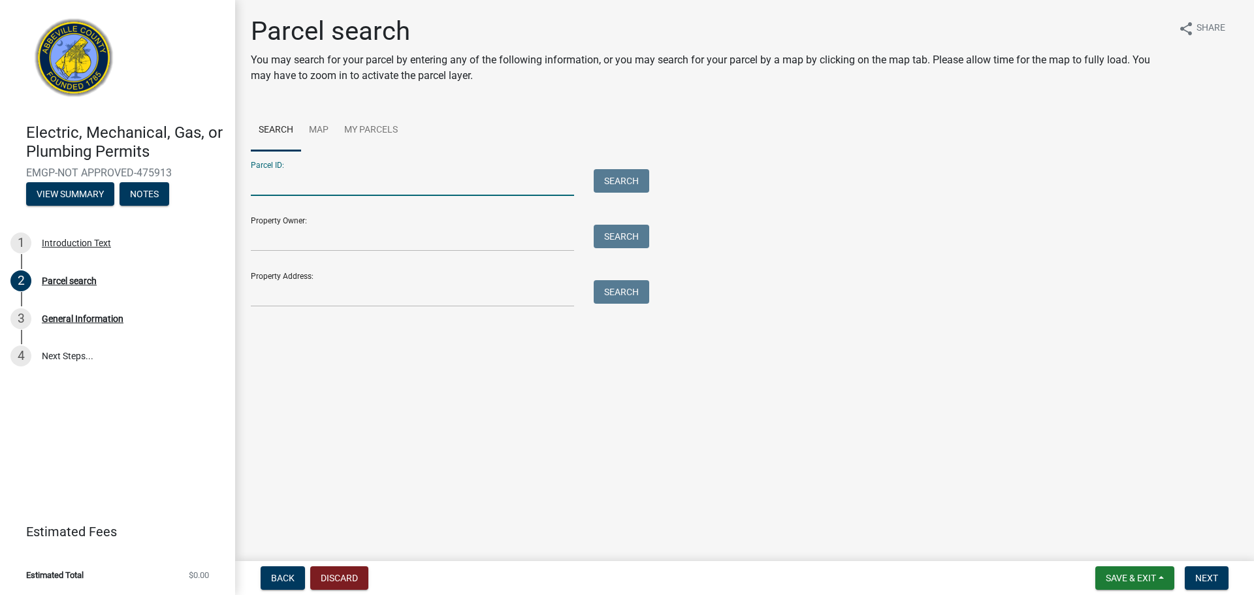
click at [383, 185] on input "Parcel ID:" at bounding box center [412, 182] width 323 height 27
type input "099-00-00-119"
click at [620, 185] on button "Search" at bounding box center [621, 181] width 55 height 24
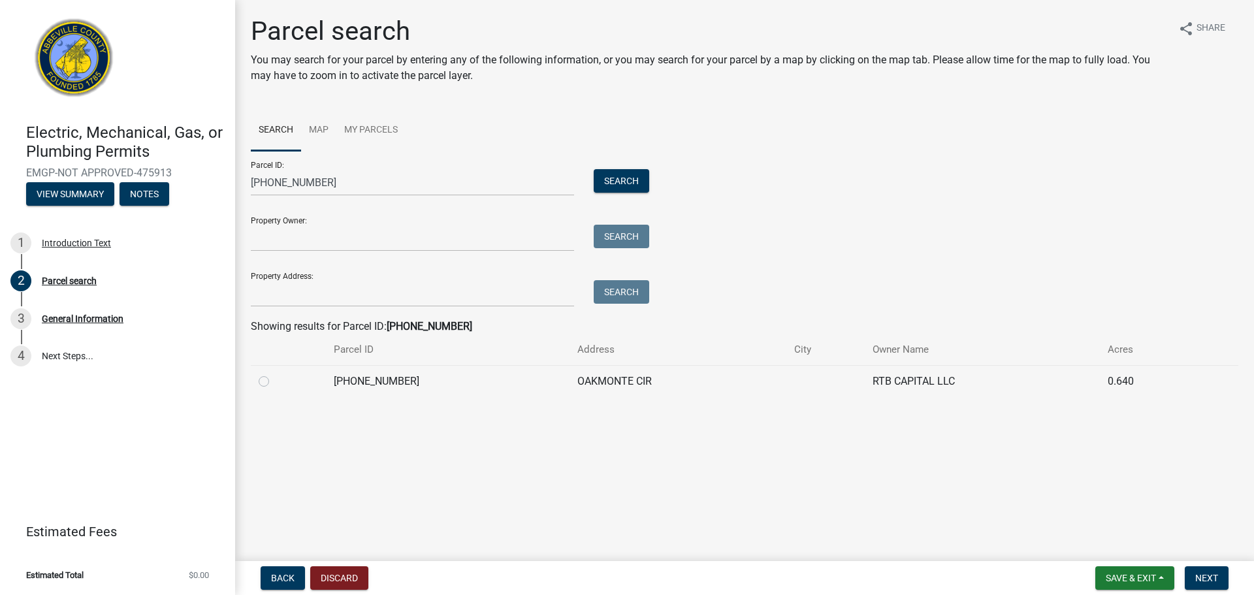
click at [274, 373] on label at bounding box center [274, 373] width 0 height 0
click at [274, 382] on input "radio" at bounding box center [278, 377] width 8 height 8
radio input "true"
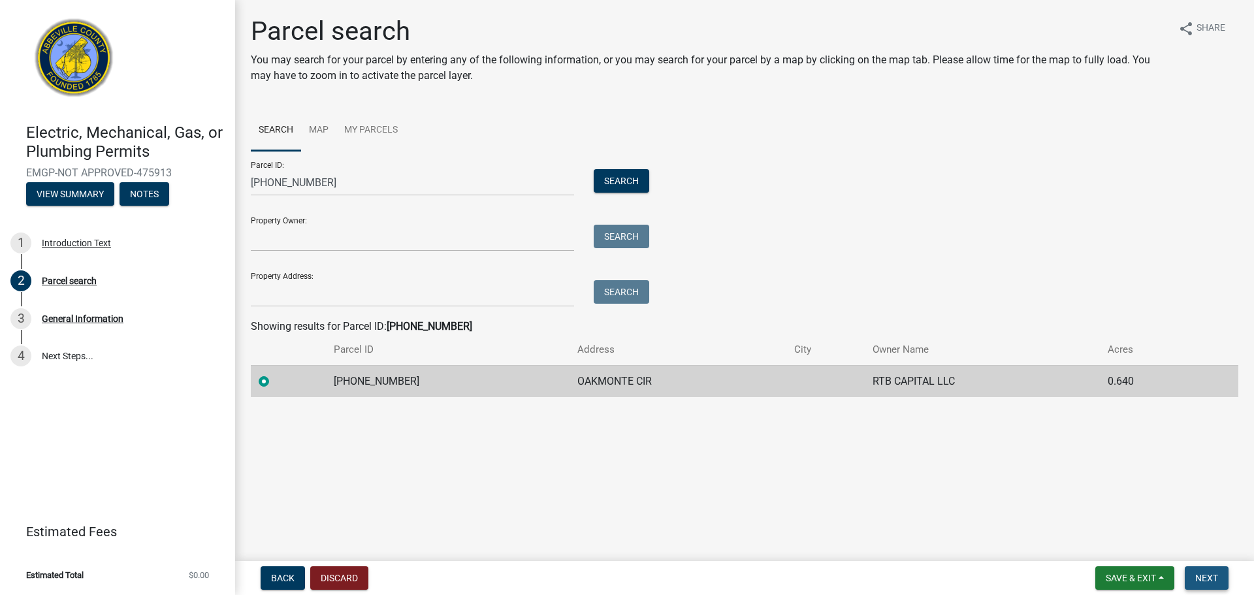
click at [1199, 575] on span "Next" at bounding box center [1206, 578] width 23 height 10
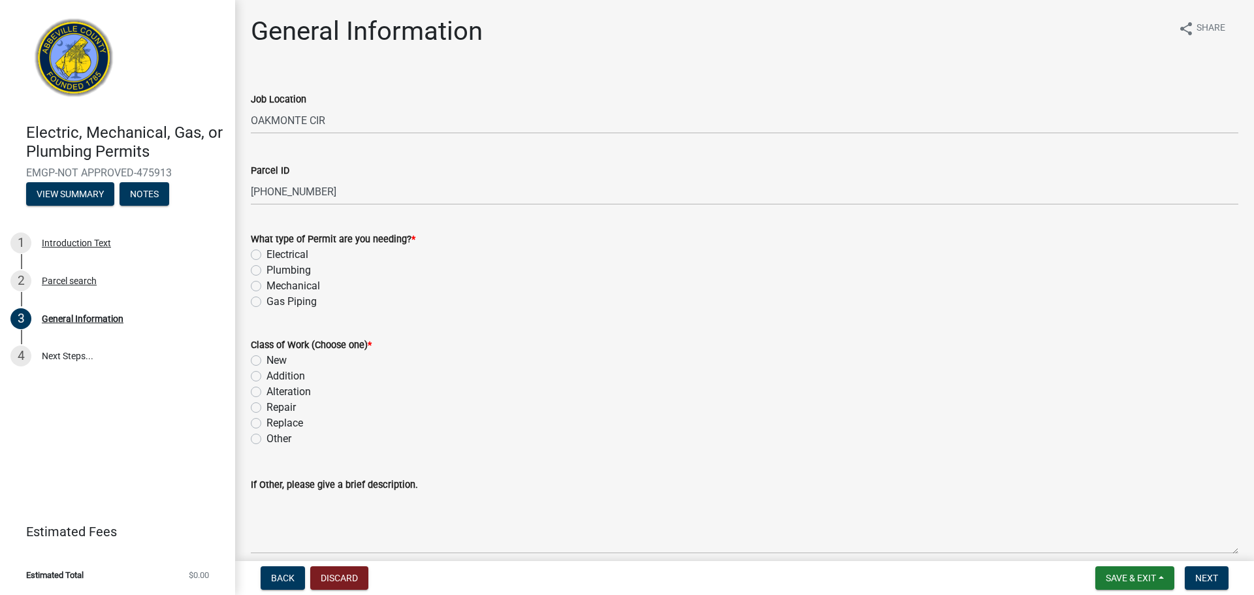
click at [266, 251] on label "Electrical" at bounding box center [287, 255] width 42 height 16
click at [266, 251] on input "Electrical" at bounding box center [270, 251] width 8 height 8
radio input "true"
click at [266, 359] on label "New" at bounding box center [276, 361] width 20 height 16
click at [266, 359] on input "New" at bounding box center [270, 357] width 8 height 8
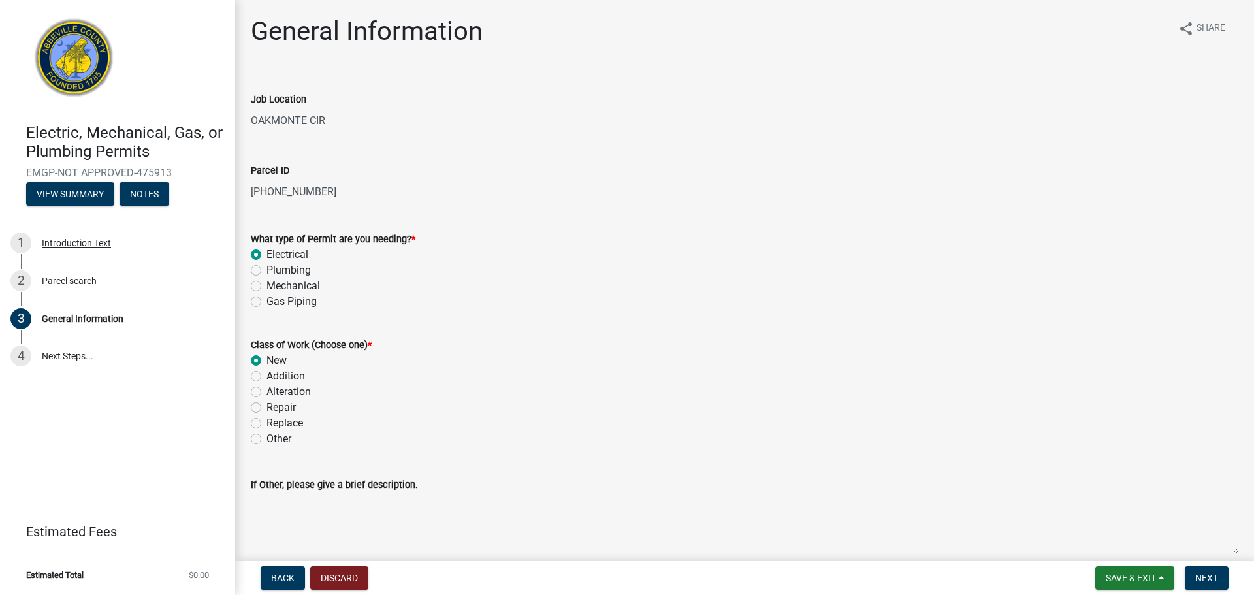
radio input "true"
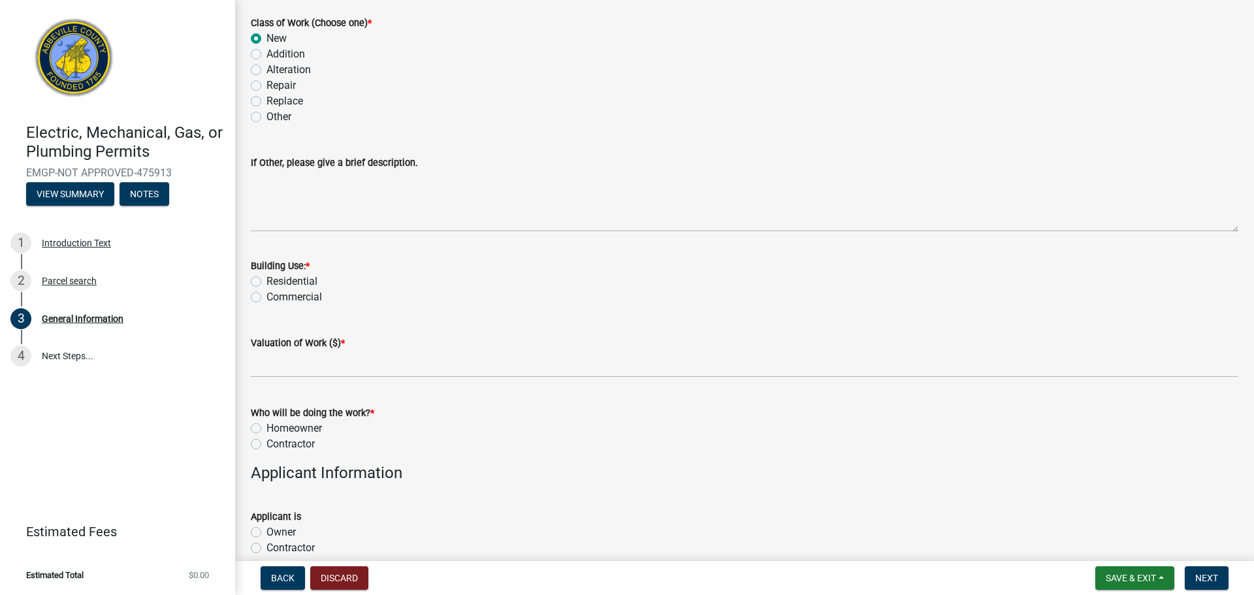
scroll to position [326, 0]
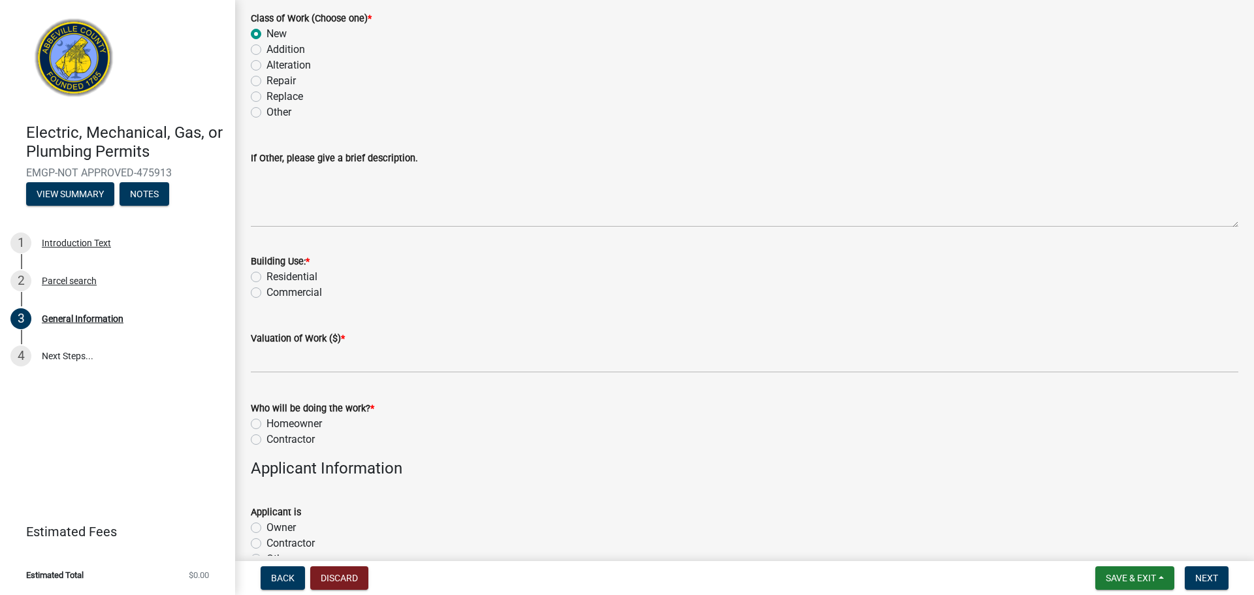
click at [266, 276] on label "Residential" at bounding box center [291, 277] width 51 height 16
click at [266, 276] on input "Residential" at bounding box center [270, 273] width 8 height 8
radio input "true"
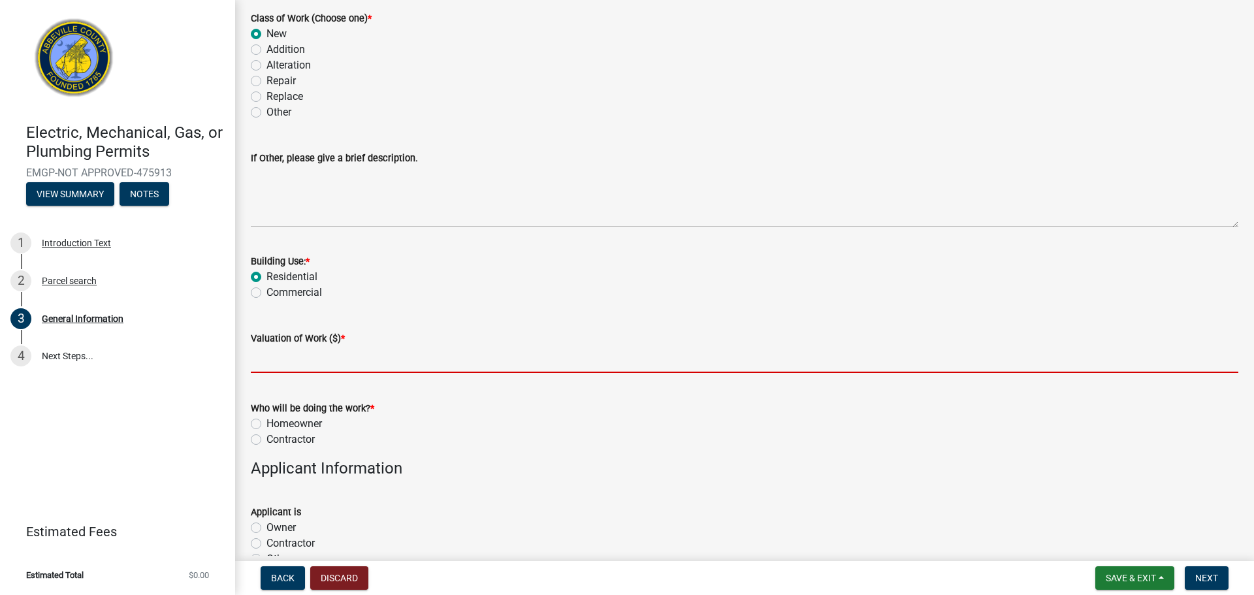
click at [305, 372] on input "text" at bounding box center [744, 359] width 987 height 27
type input "7000"
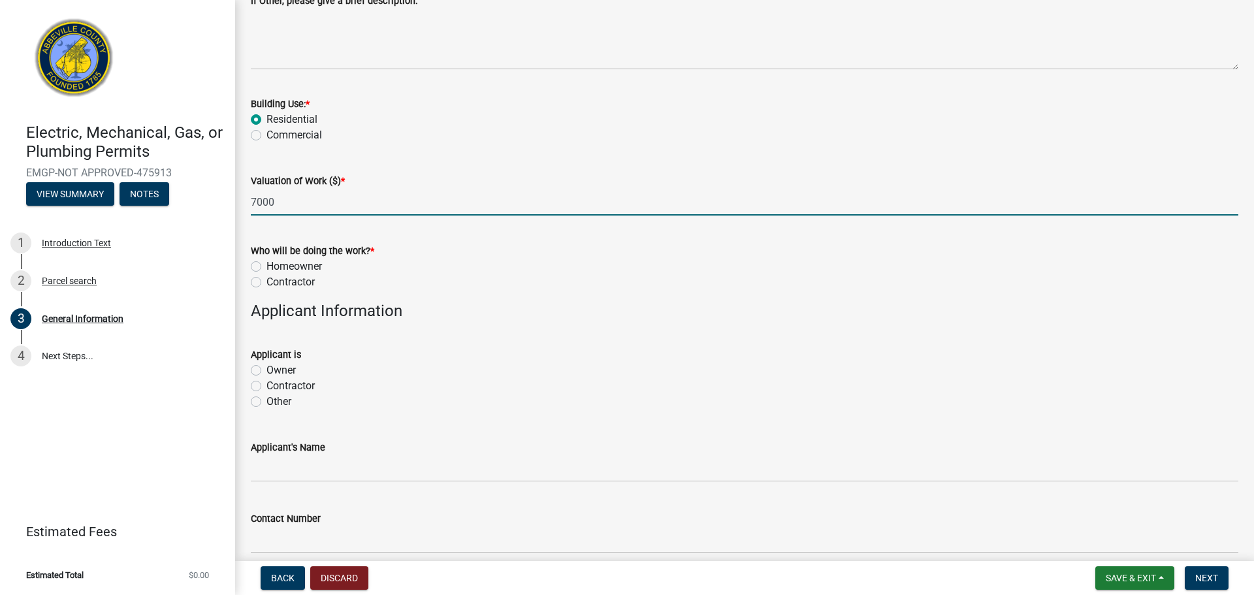
scroll to position [522, 0]
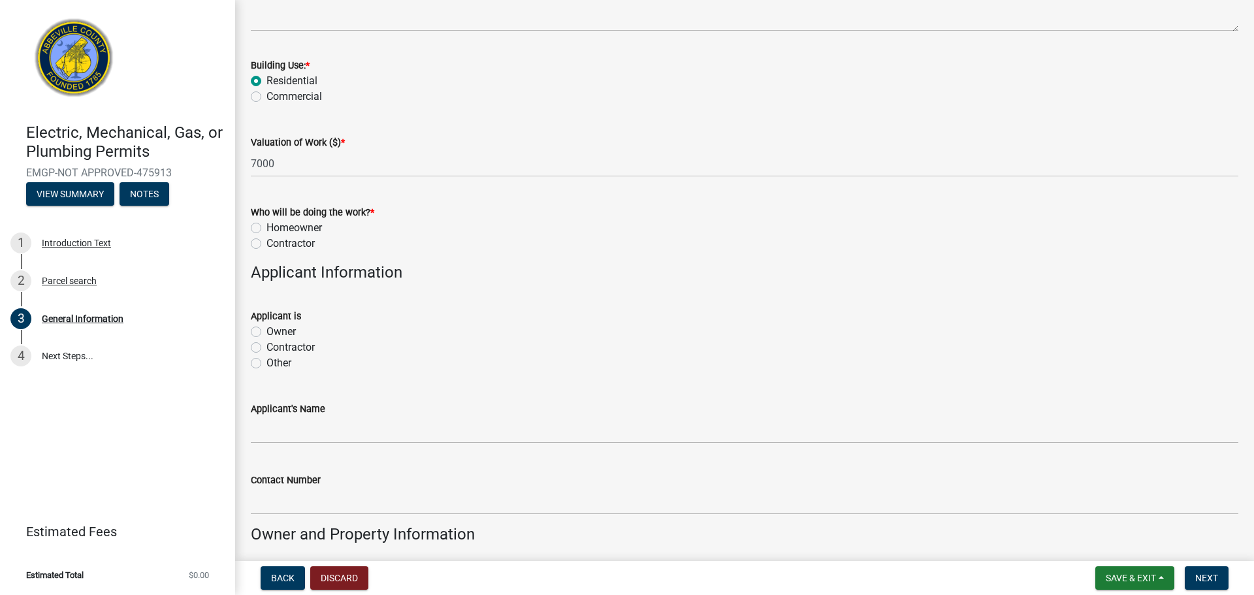
click at [308, 251] on wm-data-entity-input "Who will be doing the work? * Homeowner Contractor" at bounding box center [744, 226] width 987 height 74
click at [309, 242] on label "Contractor" at bounding box center [290, 244] width 48 height 16
click at [275, 242] on input "Contractor" at bounding box center [270, 240] width 8 height 8
radio input "true"
click at [302, 347] on label "Contractor" at bounding box center [290, 348] width 48 height 16
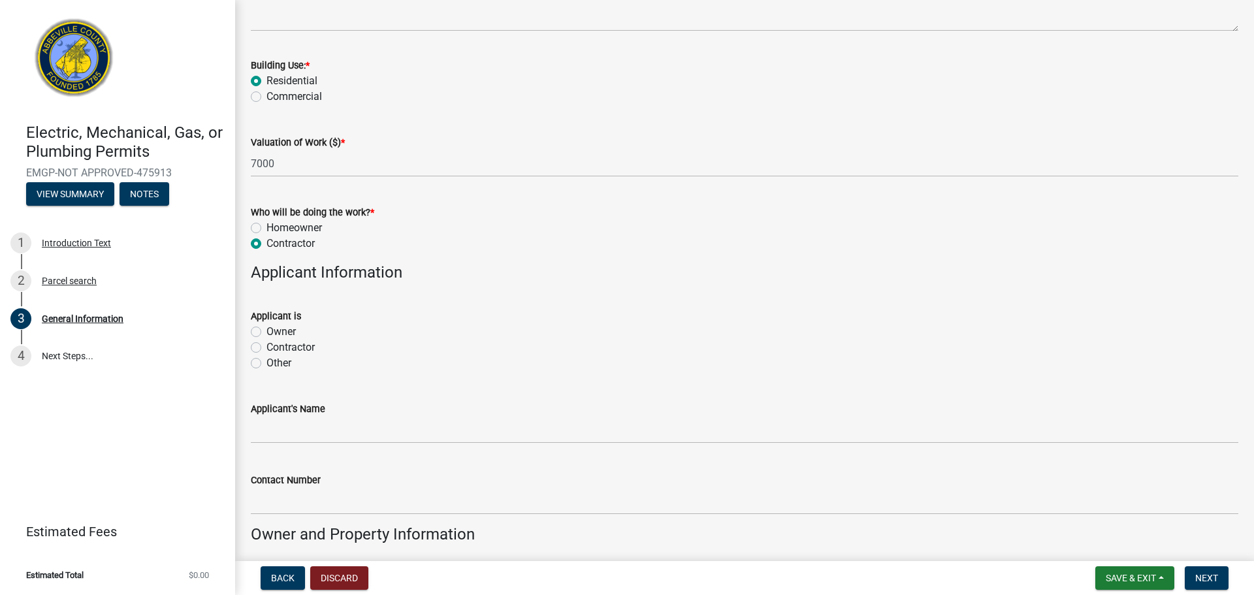
click at [275, 347] on input "Contractor" at bounding box center [270, 344] width 8 height 8
radio input "true"
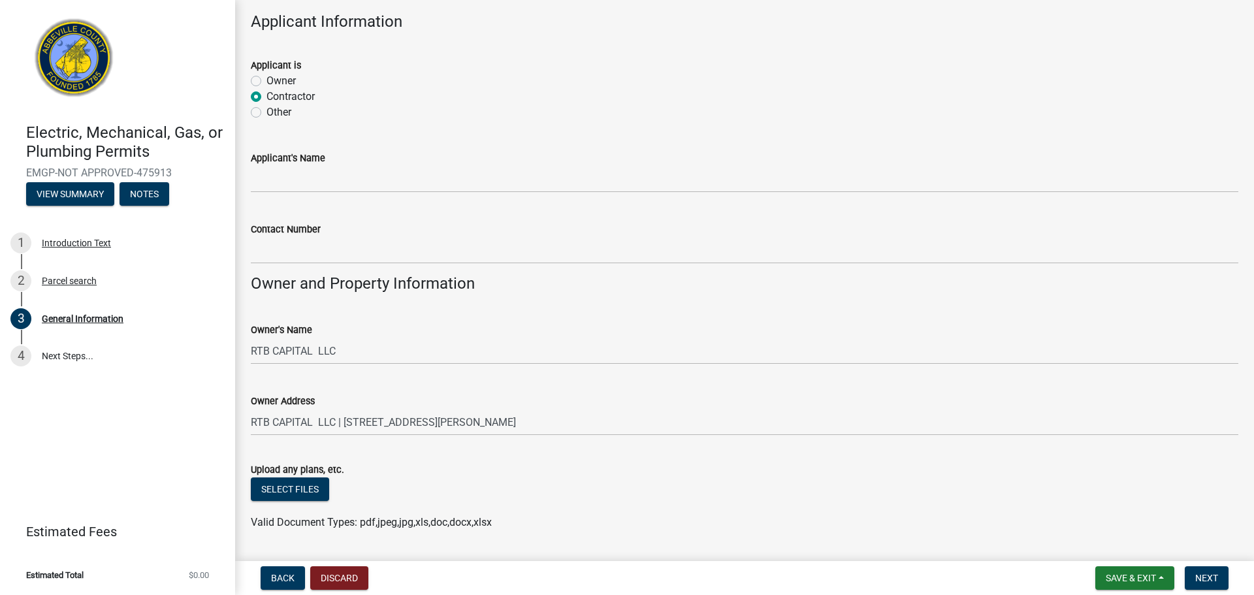
scroll to position [784, 0]
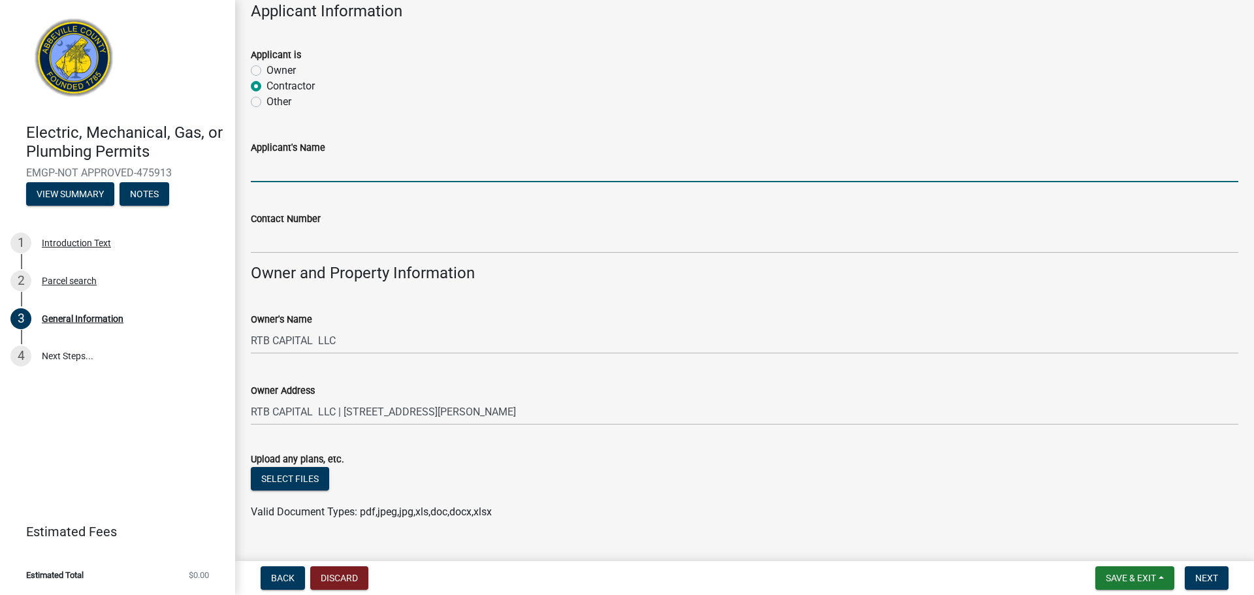
click at [322, 170] on input "Applicant's Name" at bounding box center [744, 168] width 987 height 27
type input "Timothy C Tribble"
type input "7066991502"
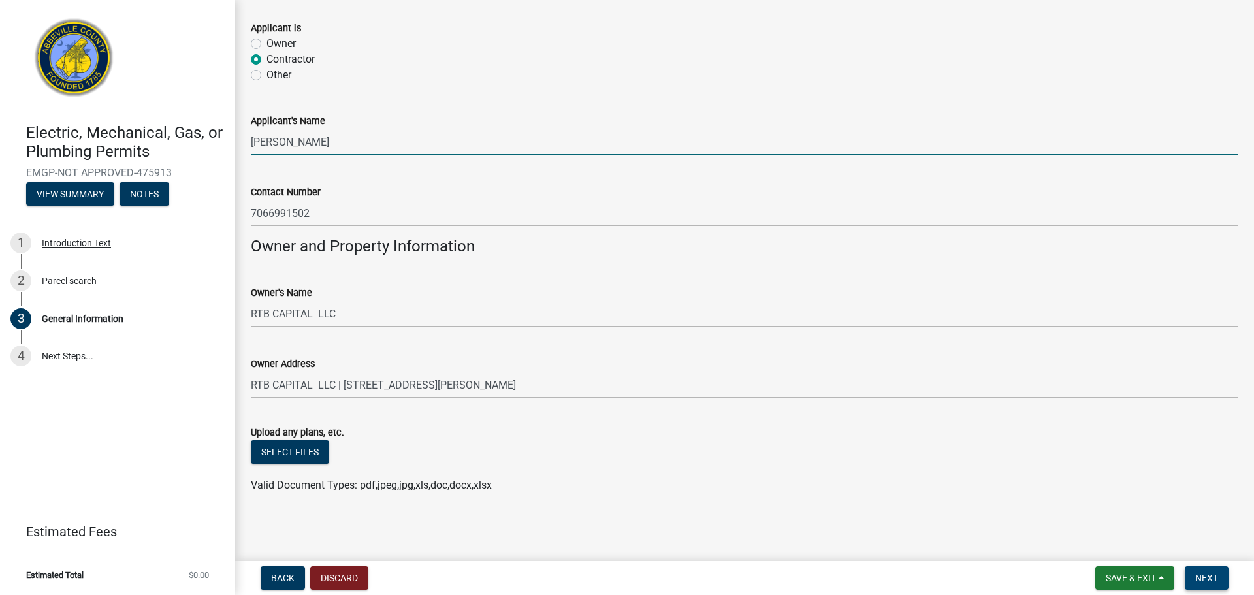
click at [1213, 575] on span "Next" at bounding box center [1206, 578] width 23 height 10
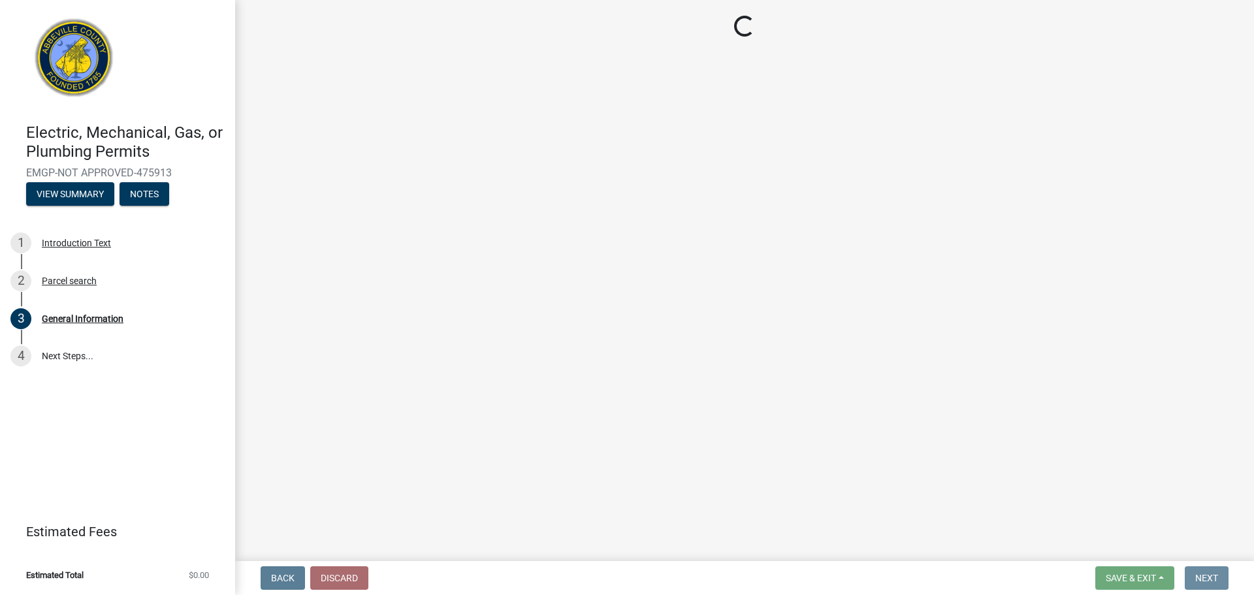
scroll to position [0, 0]
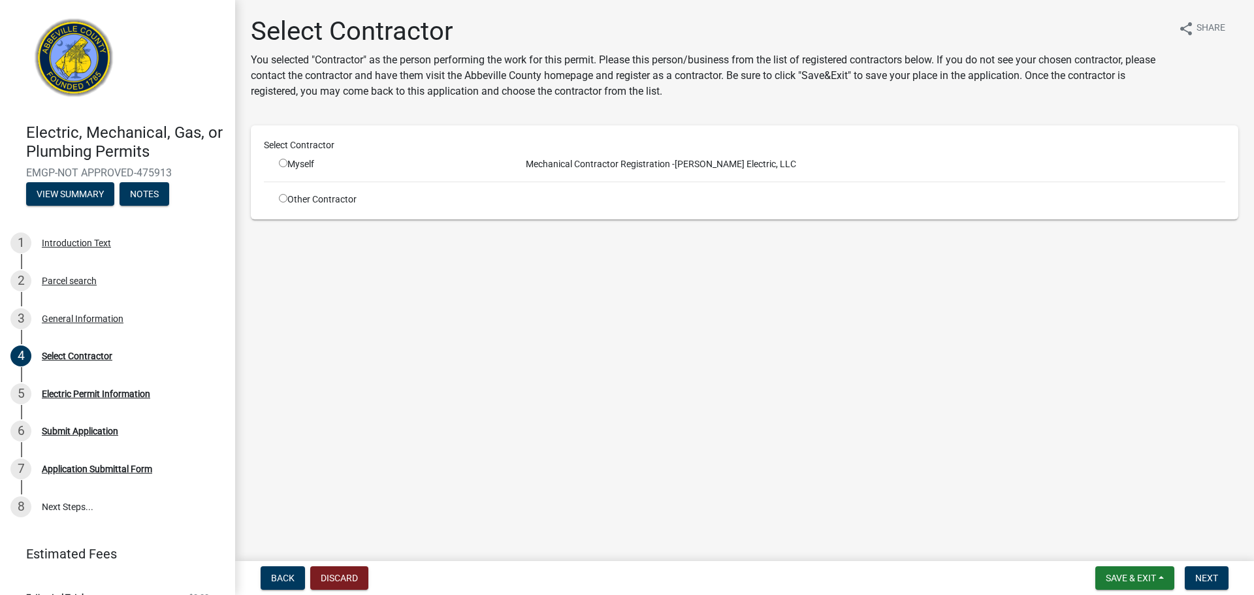
click at [310, 157] on div "Myself" at bounding box center [390, 164] width 222 height 14
drag, startPoint x: 281, startPoint y: 160, endPoint x: 305, endPoint y: 166, distance: 24.9
click at [281, 160] on input "radio" at bounding box center [283, 163] width 8 height 8
radio input "true"
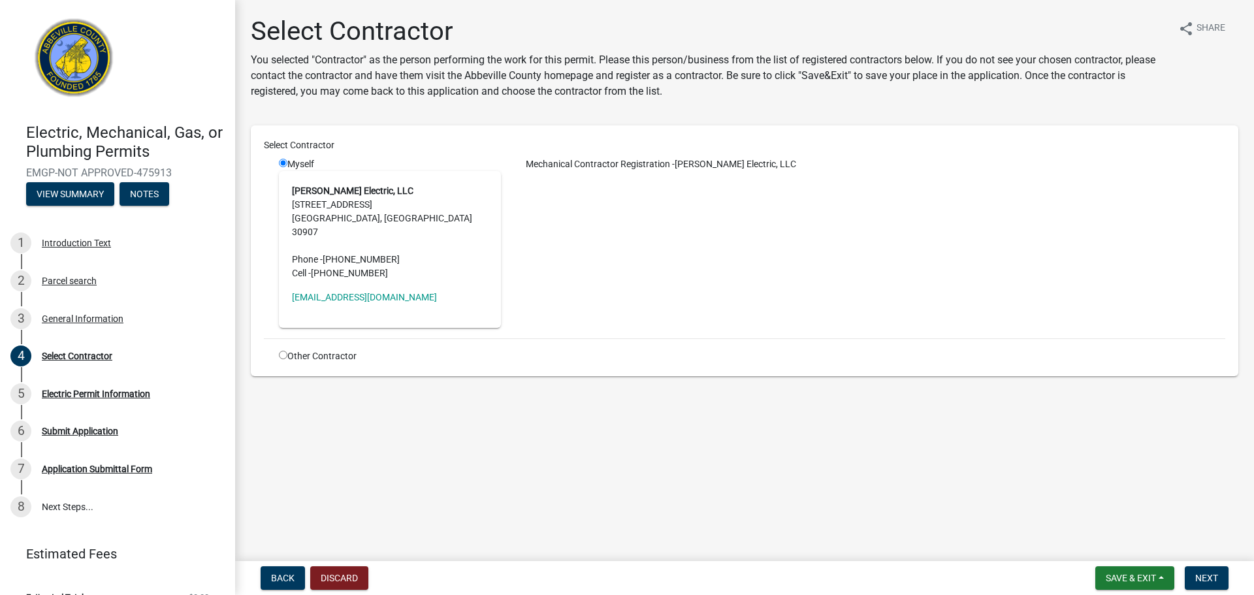
click at [1201, 565] on nav "Back Discard Save & Exit Save Save & Exit Next" at bounding box center [744, 578] width 1019 height 34
click at [1204, 575] on span "Next" at bounding box center [1206, 578] width 23 height 10
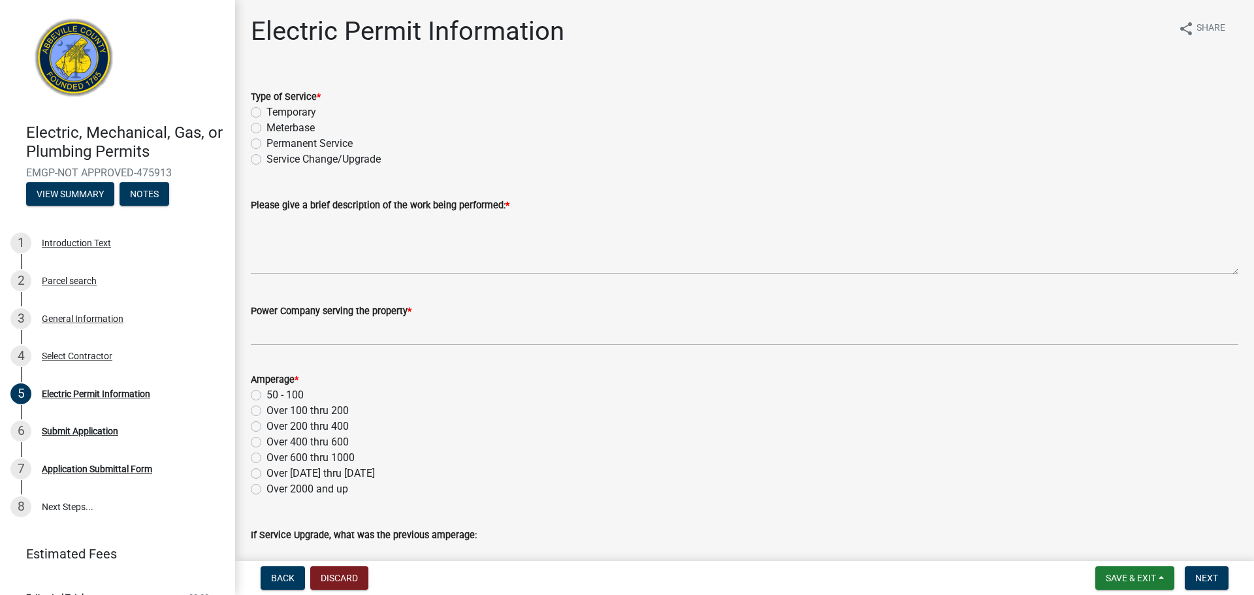
click at [272, 140] on label "Permanent Service" at bounding box center [309, 144] width 86 height 16
click at [272, 140] on input "Permanent Service" at bounding box center [270, 140] width 8 height 8
radio input "true"
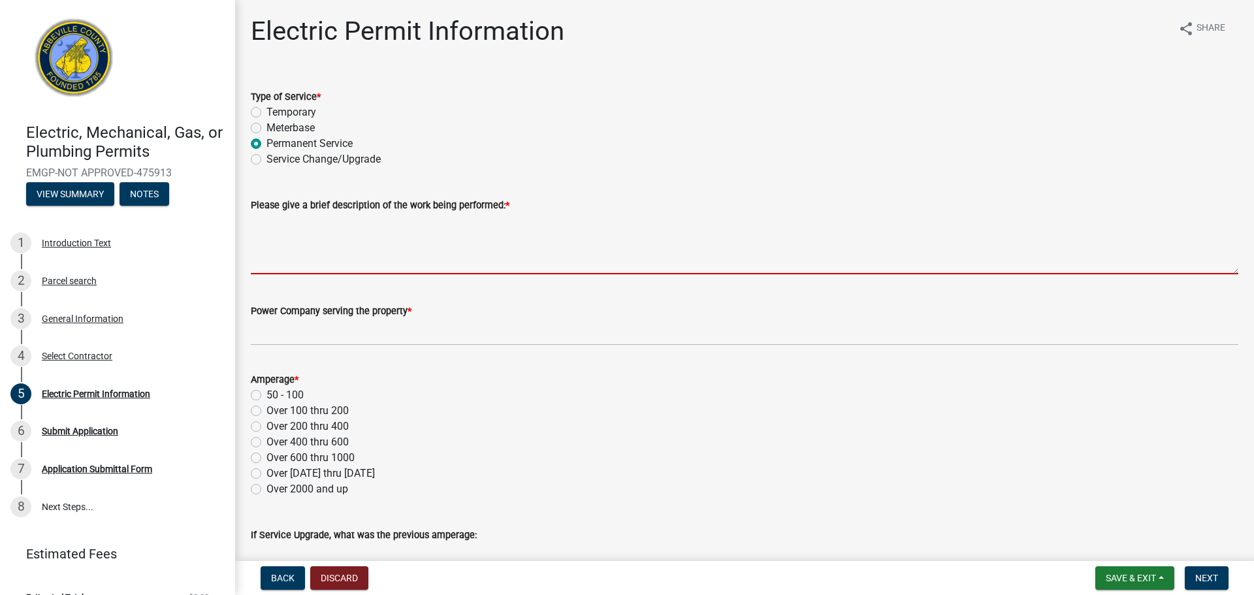
click at [300, 270] on textarea "Please give a brief description of the work being performed: *" at bounding box center [744, 243] width 987 height 61
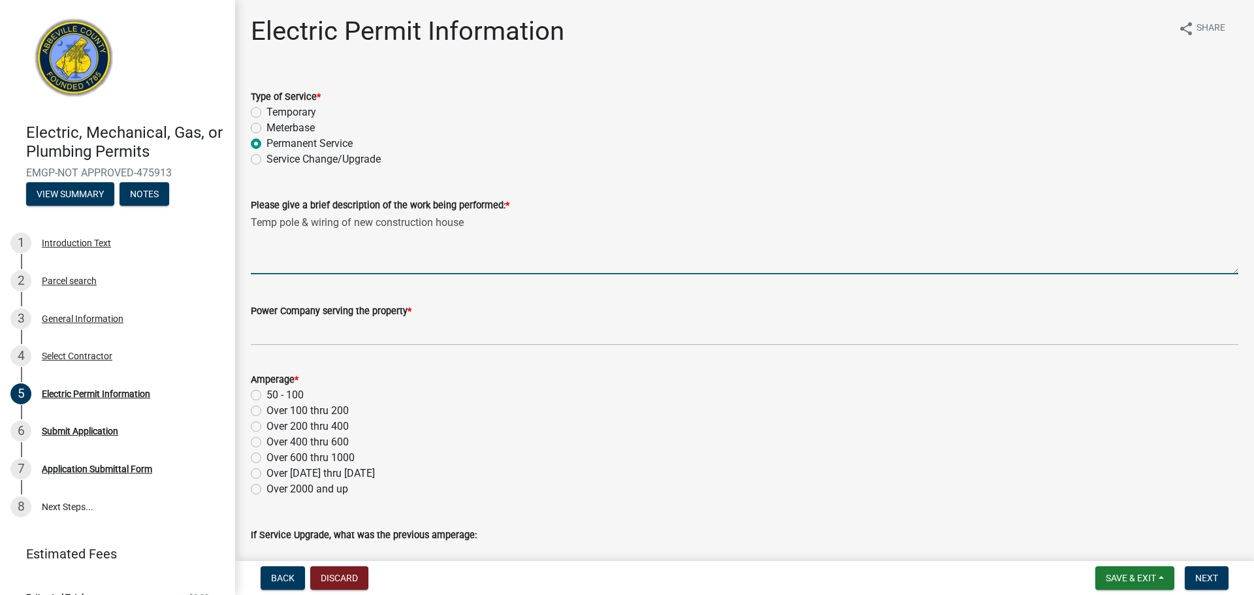
type textarea "Temp pole & wiring of new construction house"
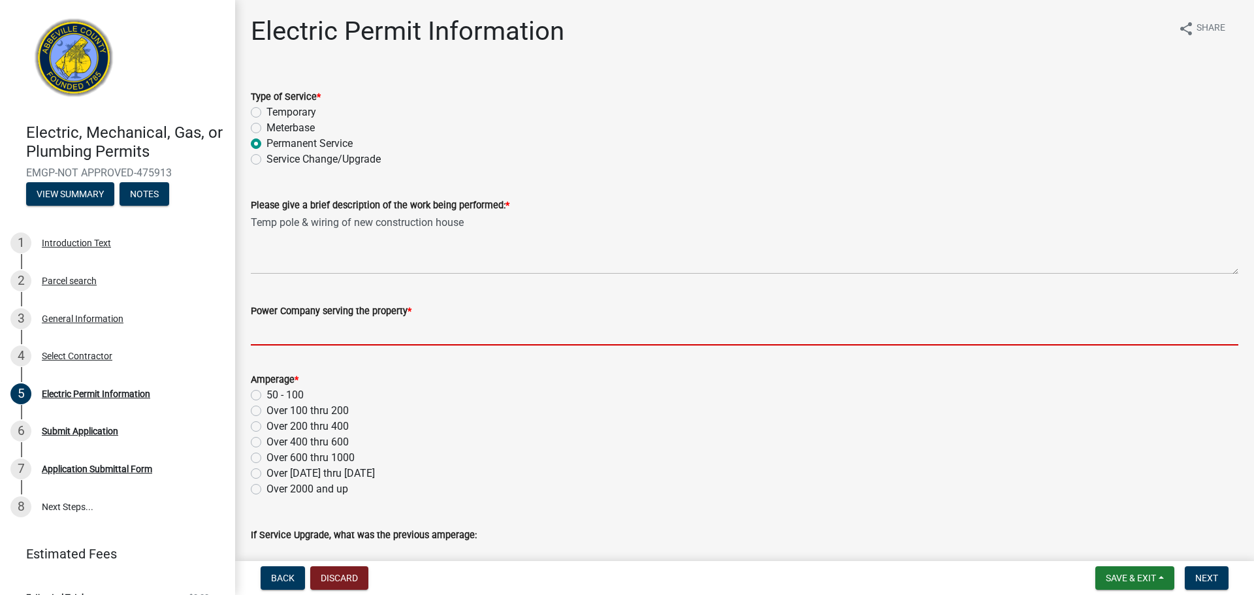
click at [300, 341] on input "Power Company serving the property *" at bounding box center [744, 332] width 987 height 27
type input "Duke or Abbeville Utilities"
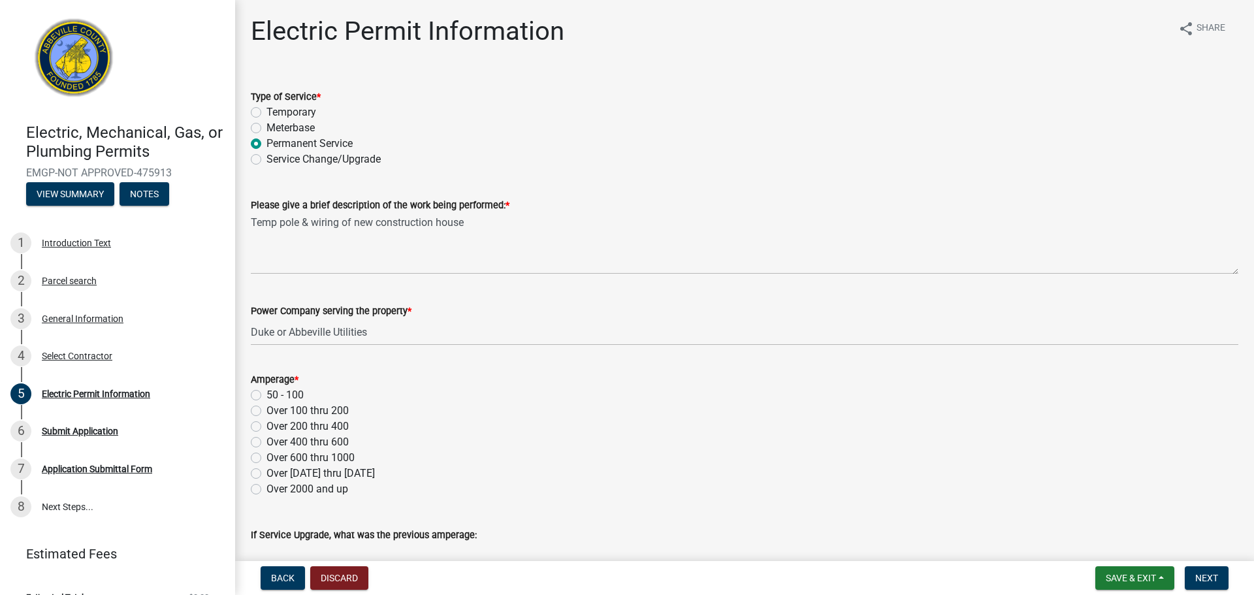
click at [284, 411] on label "Over 100 thru 200" at bounding box center [307, 411] width 82 height 16
click at [275, 411] on input "Over 100 thru 200" at bounding box center [270, 407] width 8 height 8
radio input "true"
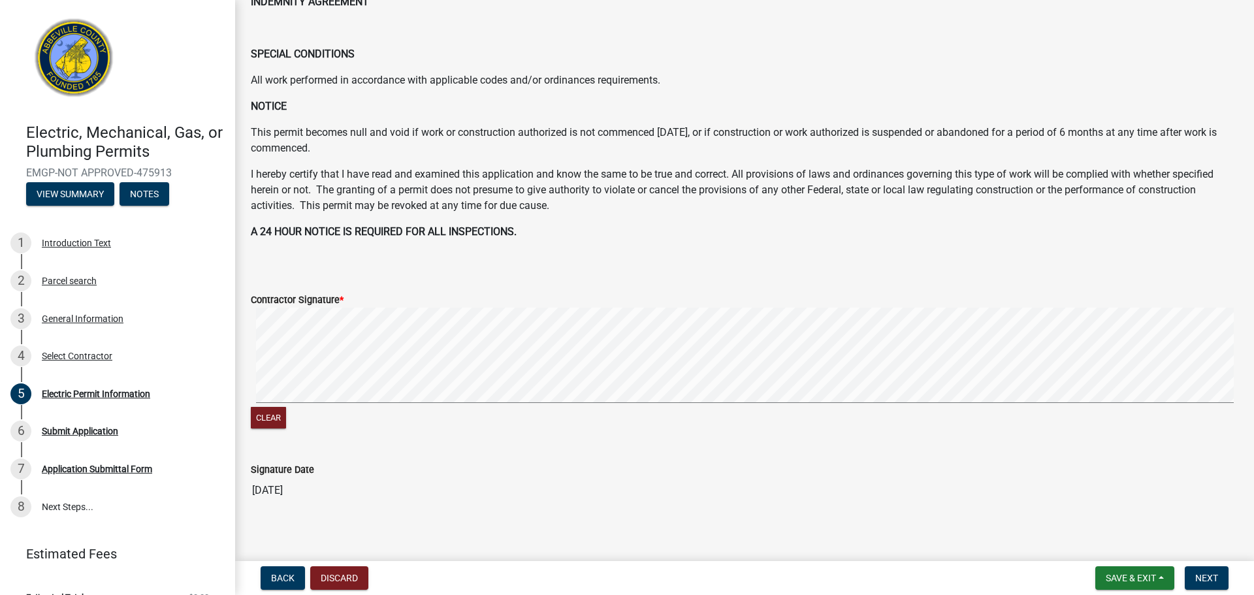
scroll to position [588, 0]
click at [1216, 575] on span "Next" at bounding box center [1206, 578] width 23 height 10
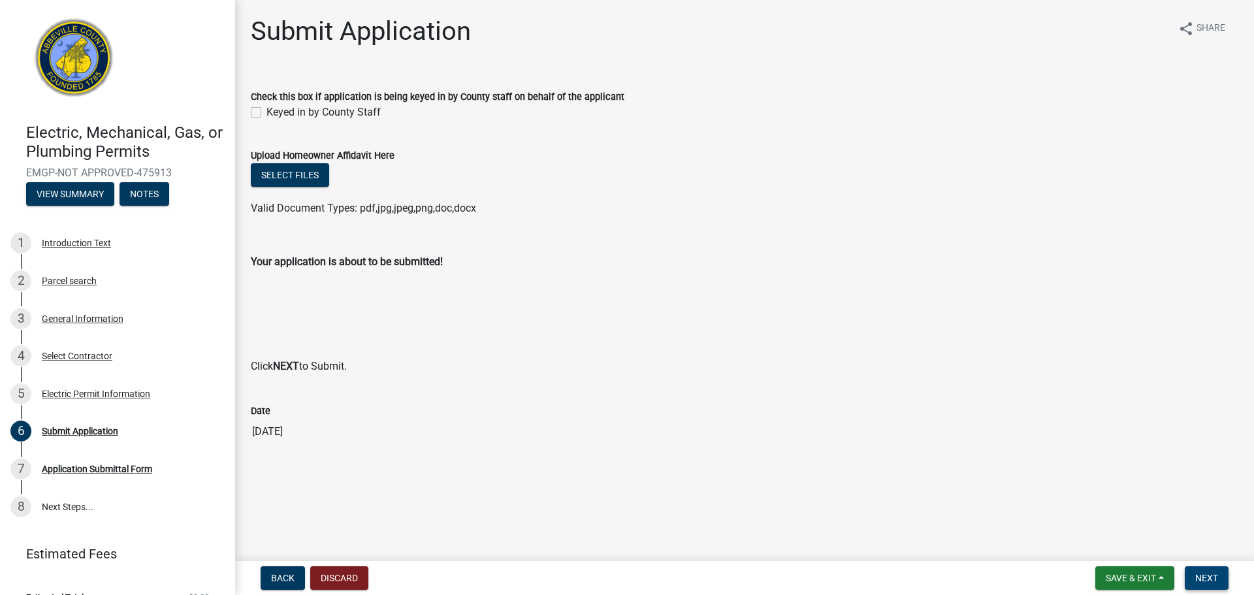
click at [1195, 580] on span "Next" at bounding box center [1206, 578] width 23 height 10
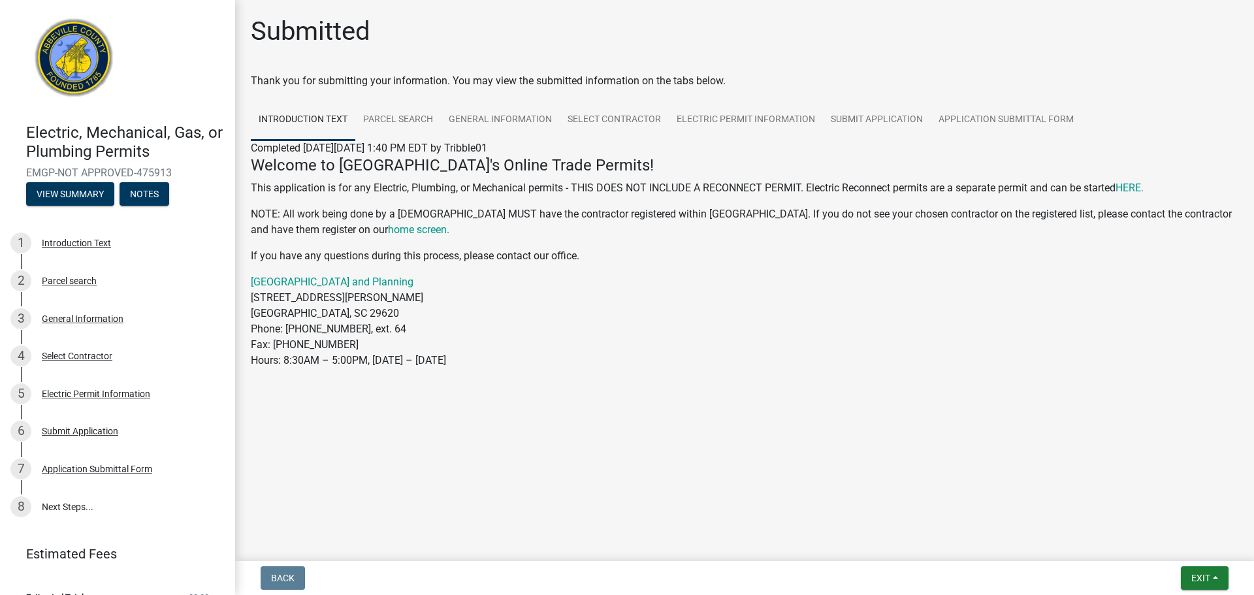
click at [91, 57] on img at bounding box center [74, 62] width 96 height 96
click at [97, 198] on button "View Summary" at bounding box center [70, 194] width 88 height 24
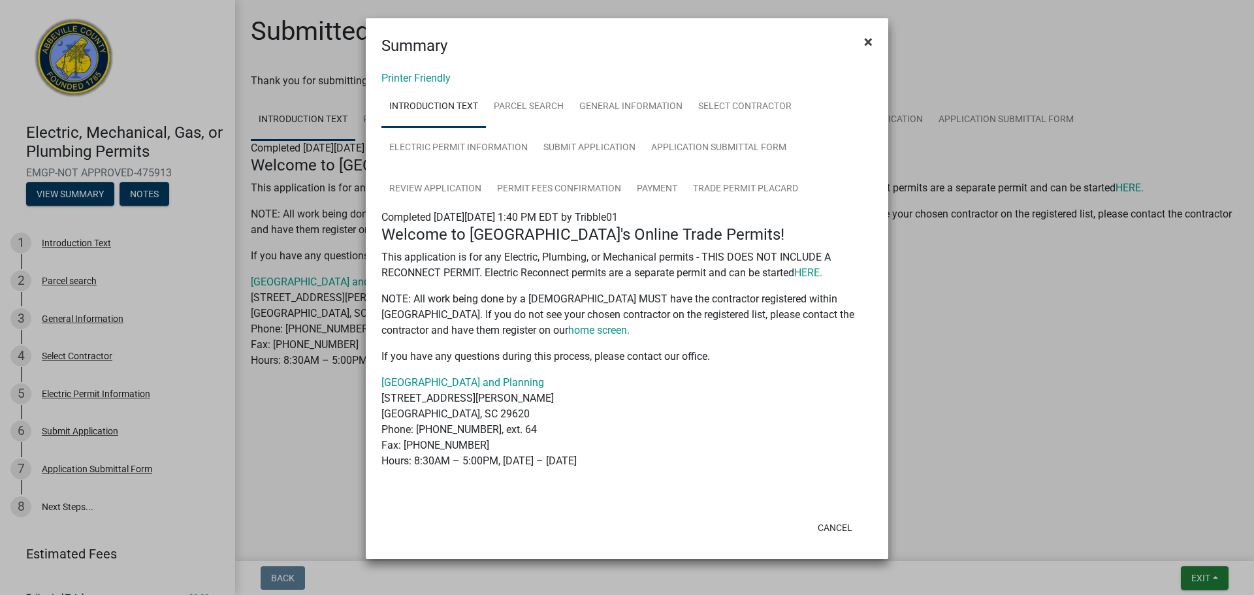
click at [871, 40] on span "×" at bounding box center [868, 42] width 8 height 18
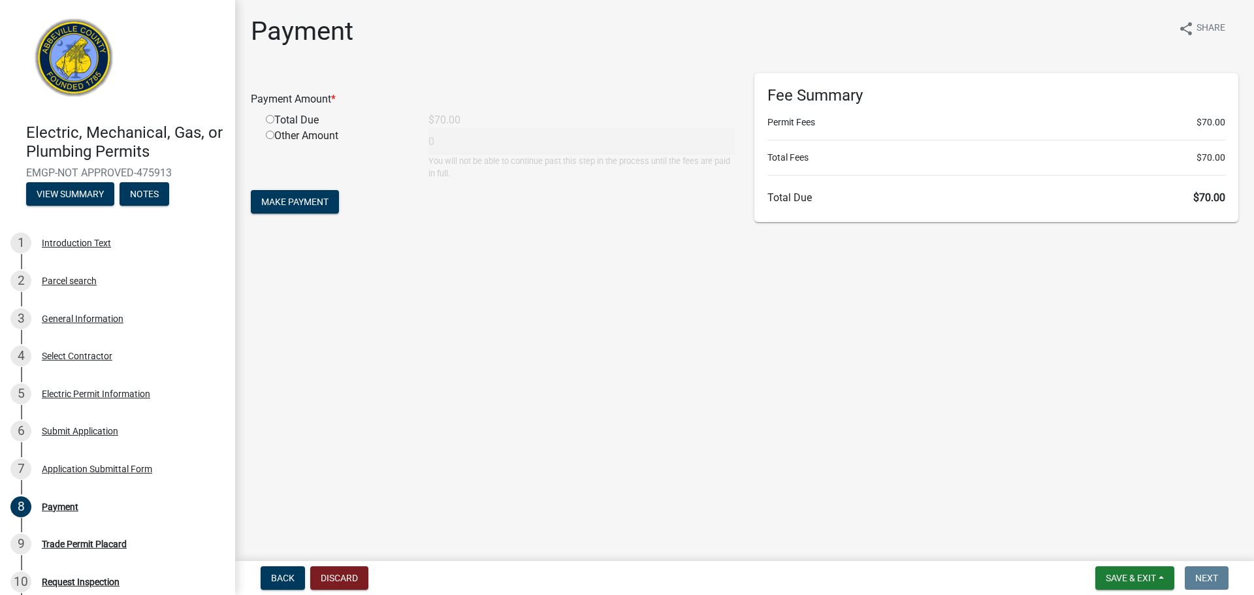
click at [270, 120] on input "radio" at bounding box center [270, 119] width 8 height 8
radio input "true"
type input "70"
click at [309, 199] on span "Make Payment" at bounding box center [294, 202] width 67 height 10
